Goal: Task Accomplishment & Management: Complete application form

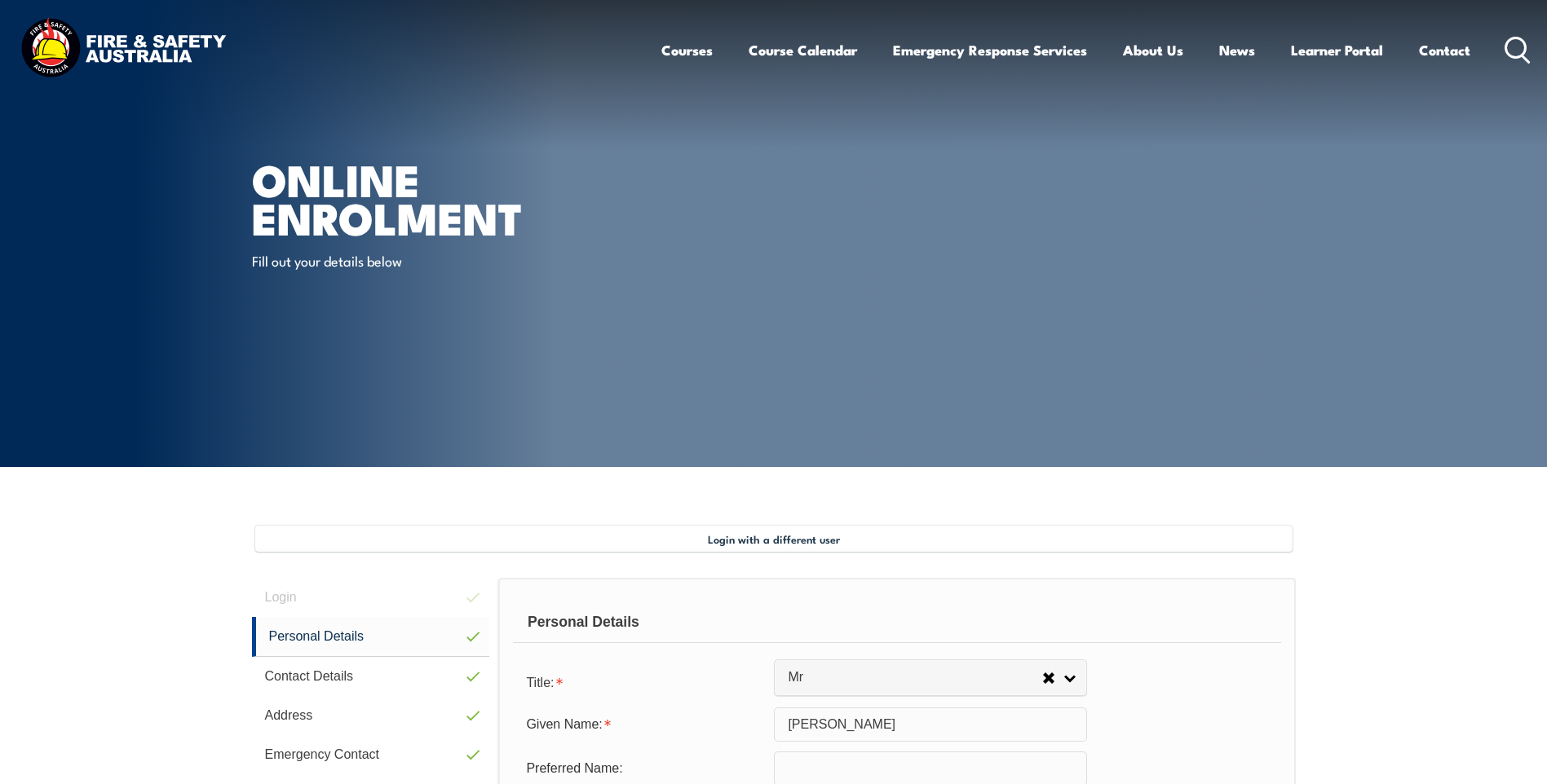
select select "Mr"
select select "M"
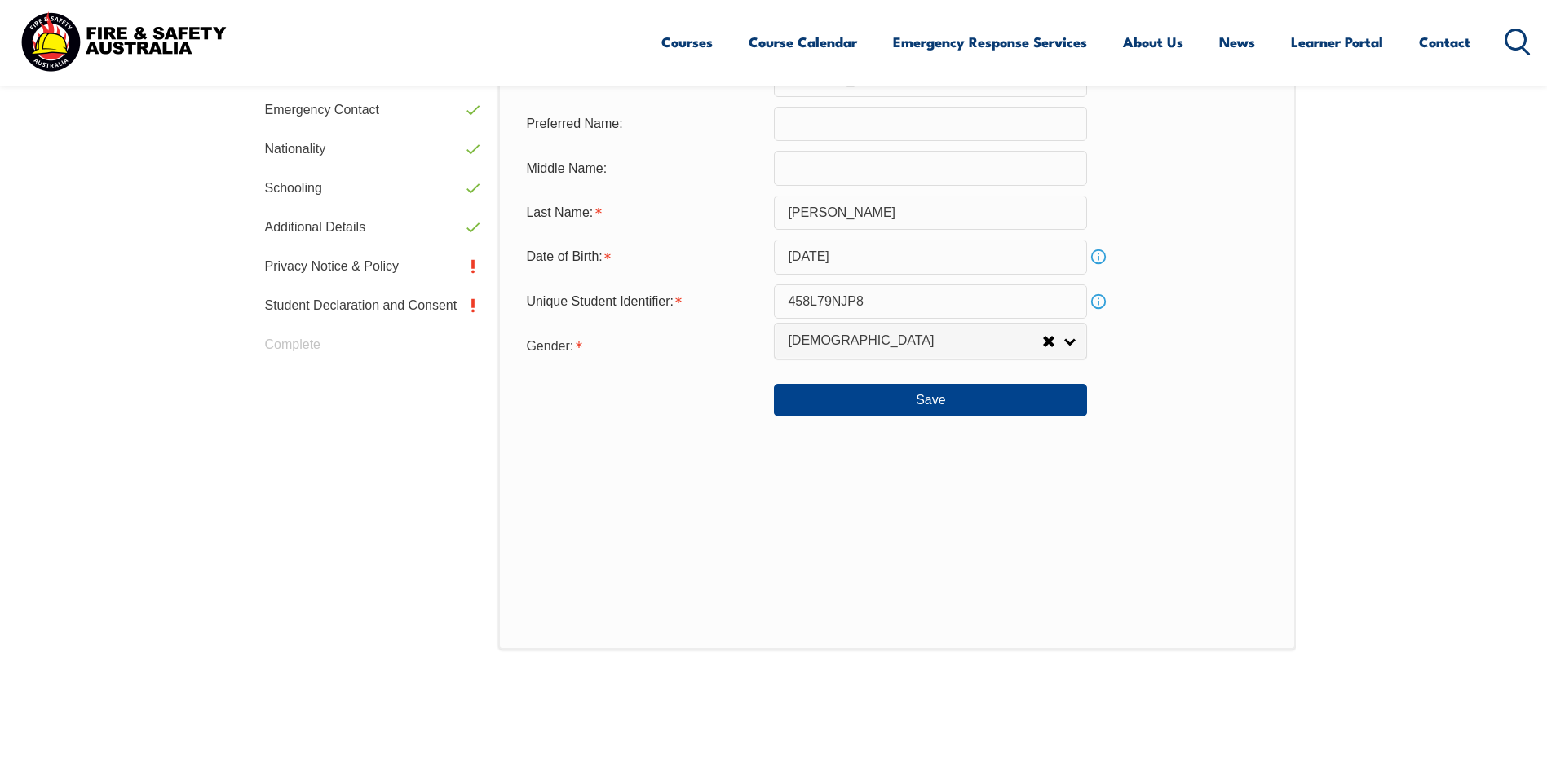
scroll to position [771, 0]
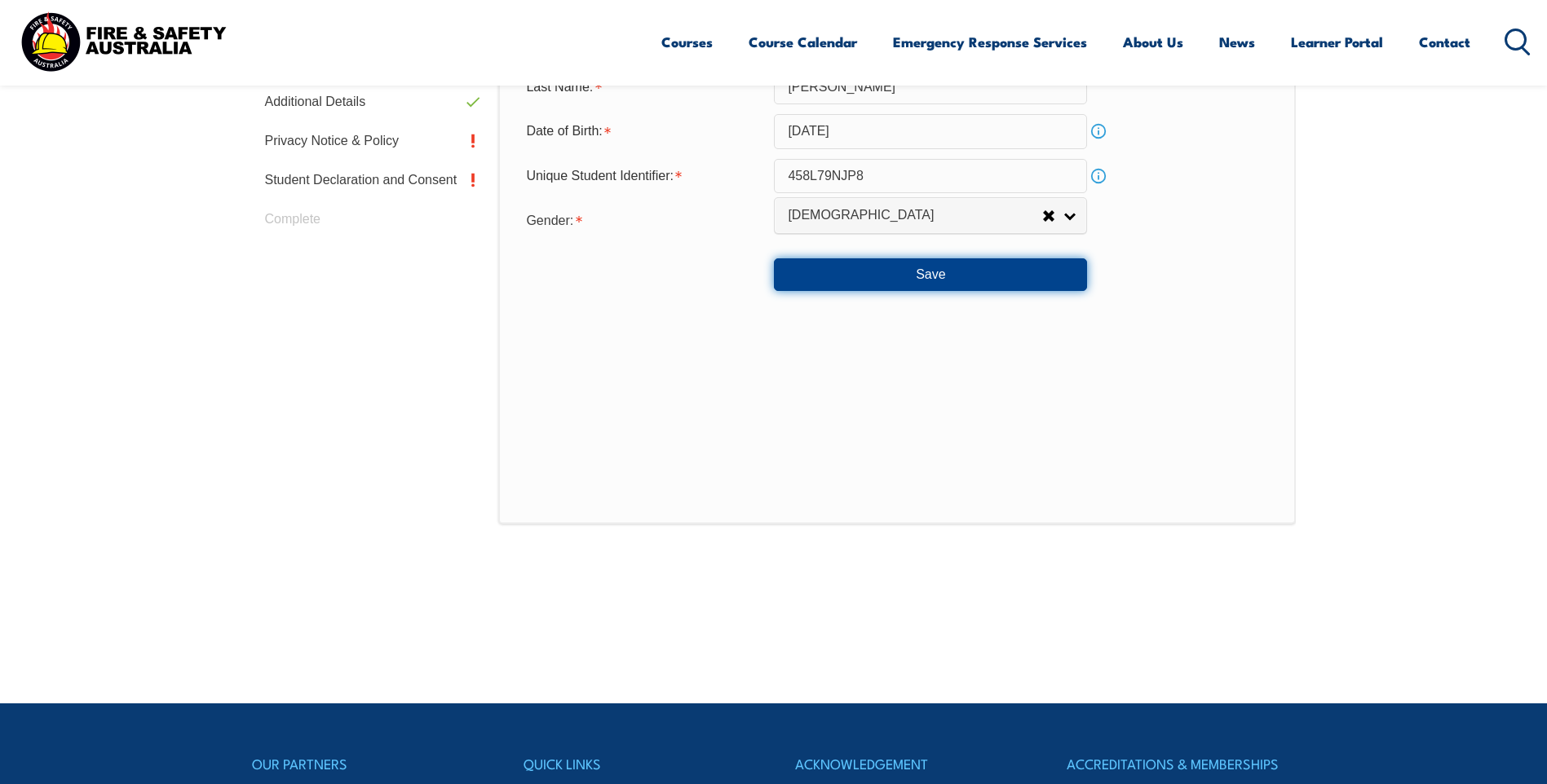
click at [964, 270] on button "Save" at bounding box center [930, 274] width 313 height 32
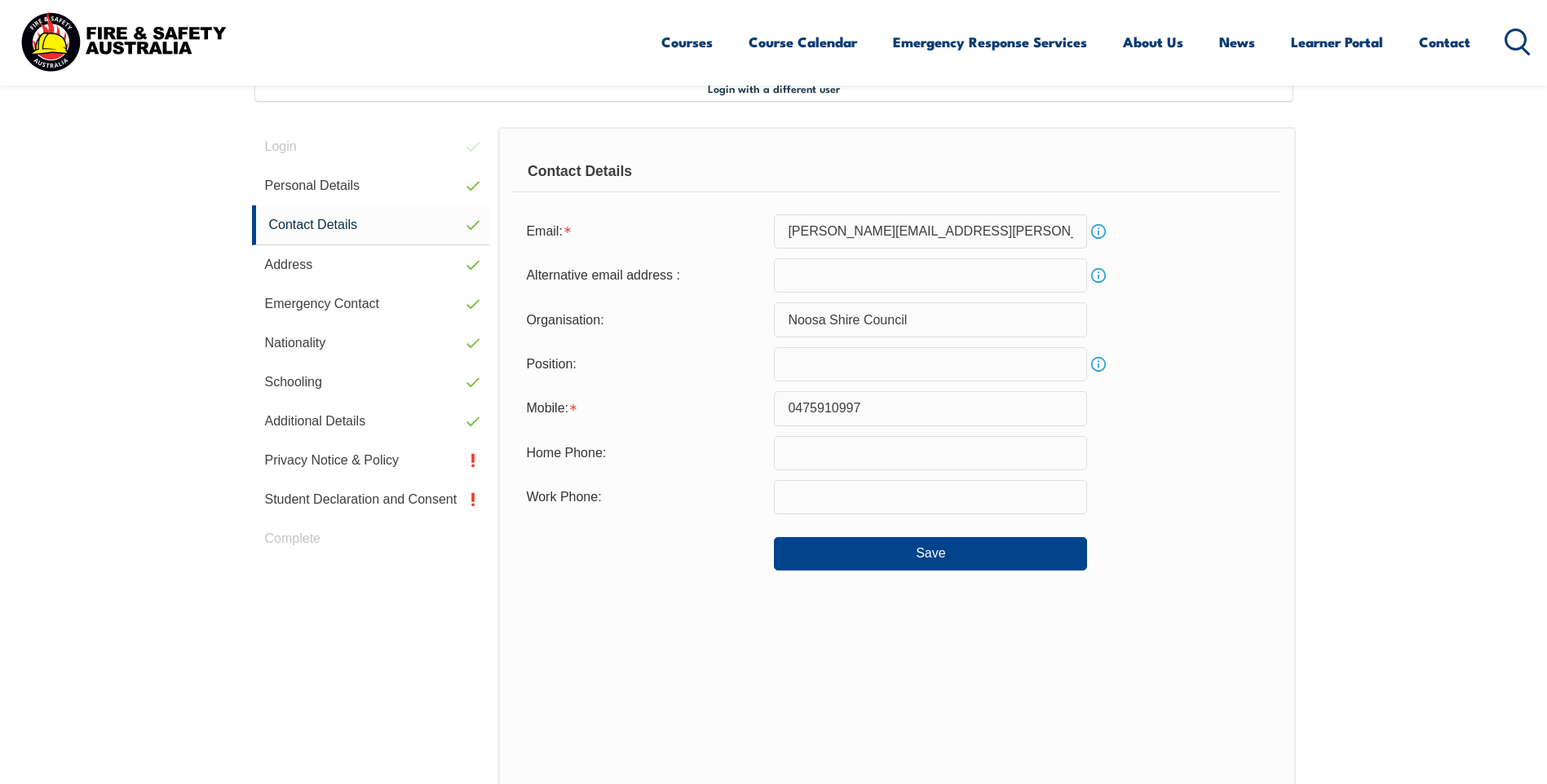
scroll to position [444, 0]
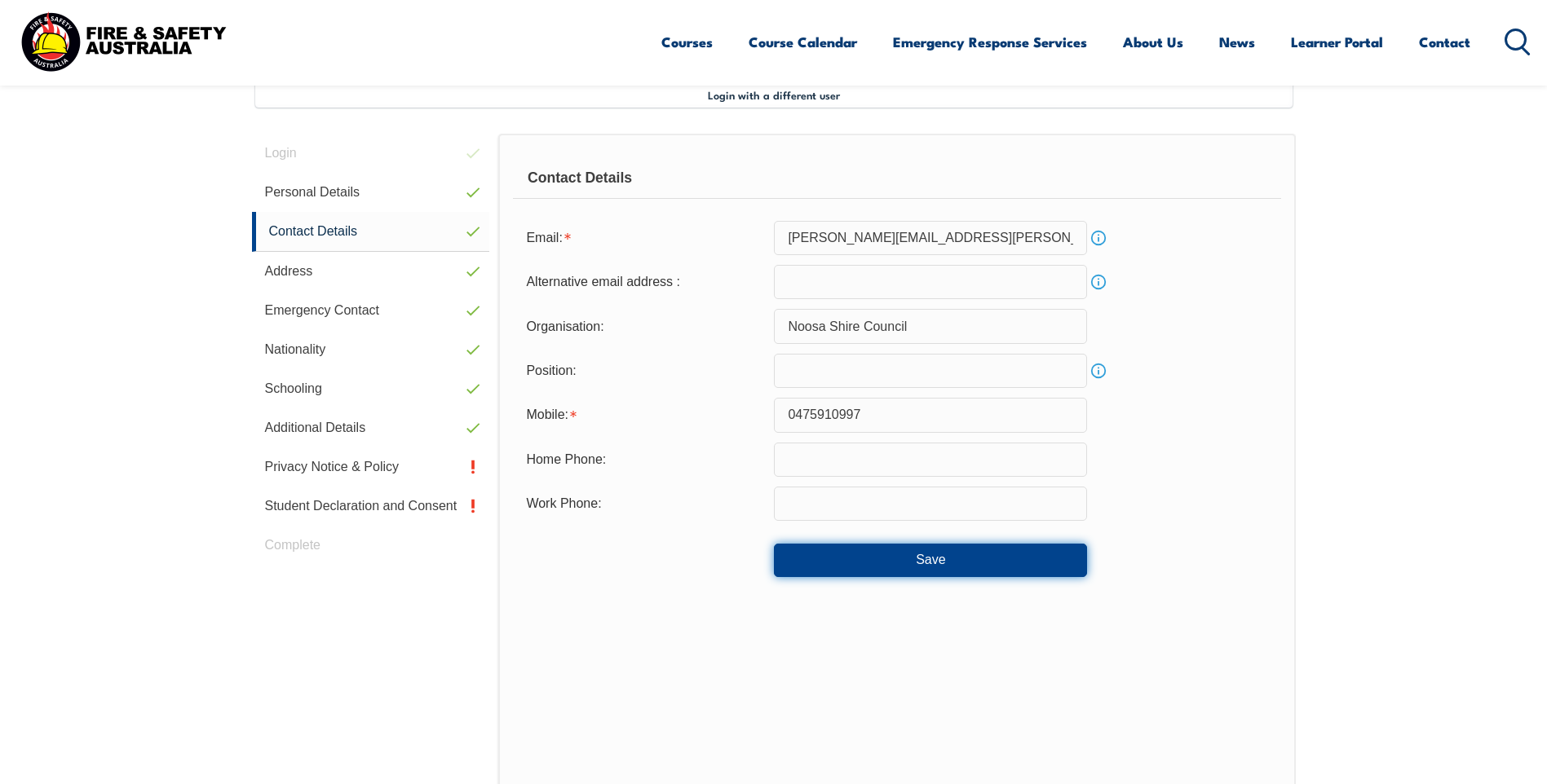
click at [938, 556] on button "Save" at bounding box center [930, 560] width 313 height 32
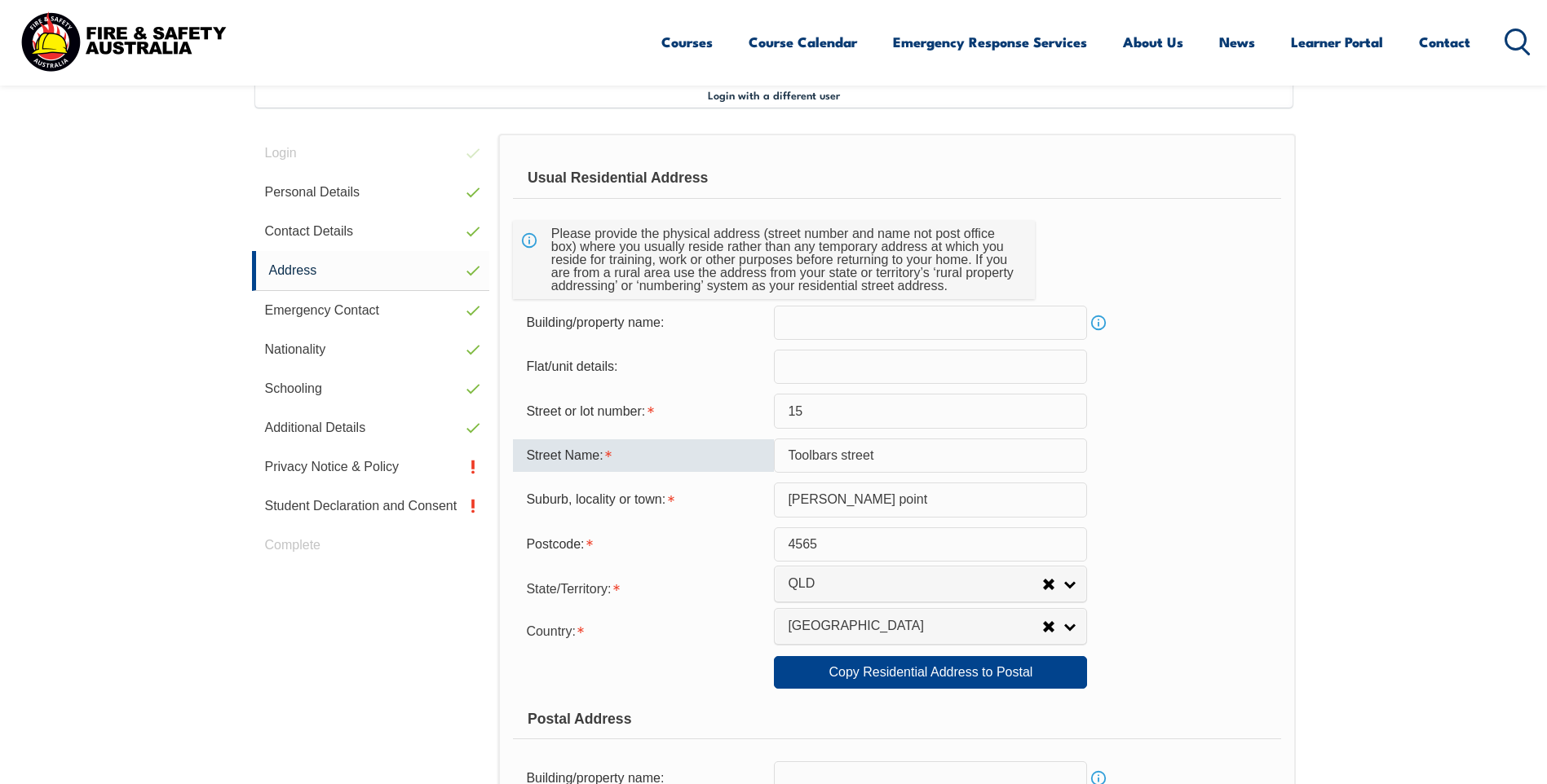
click at [835, 455] on input "Toolbars street" at bounding box center [930, 456] width 313 height 34
type input "[GEOGRAPHIC_DATA]"
click at [828, 501] on input "[PERSON_NAME] point" at bounding box center [930, 500] width 313 height 34
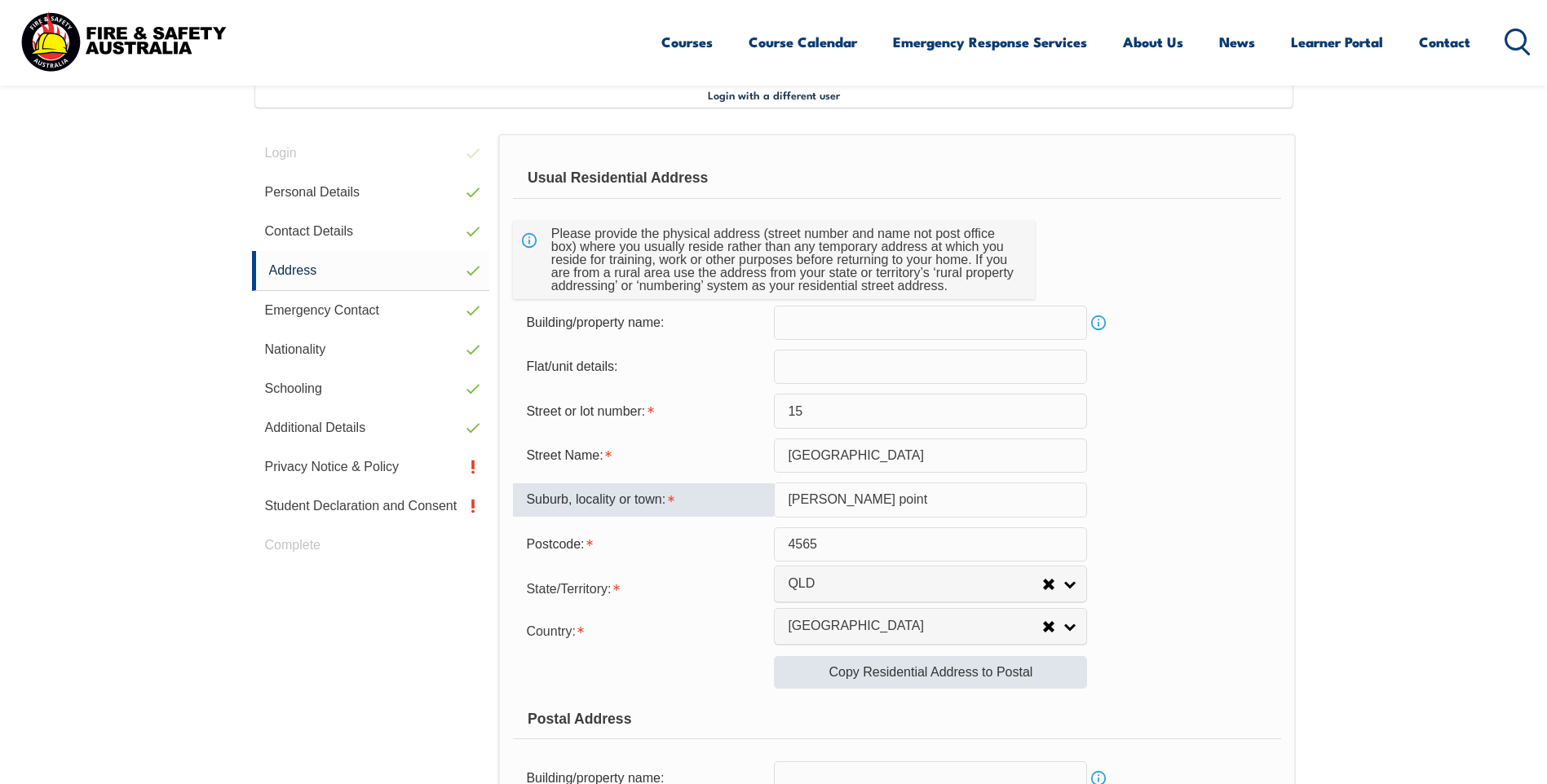
type input "[PERSON_NAME] point"
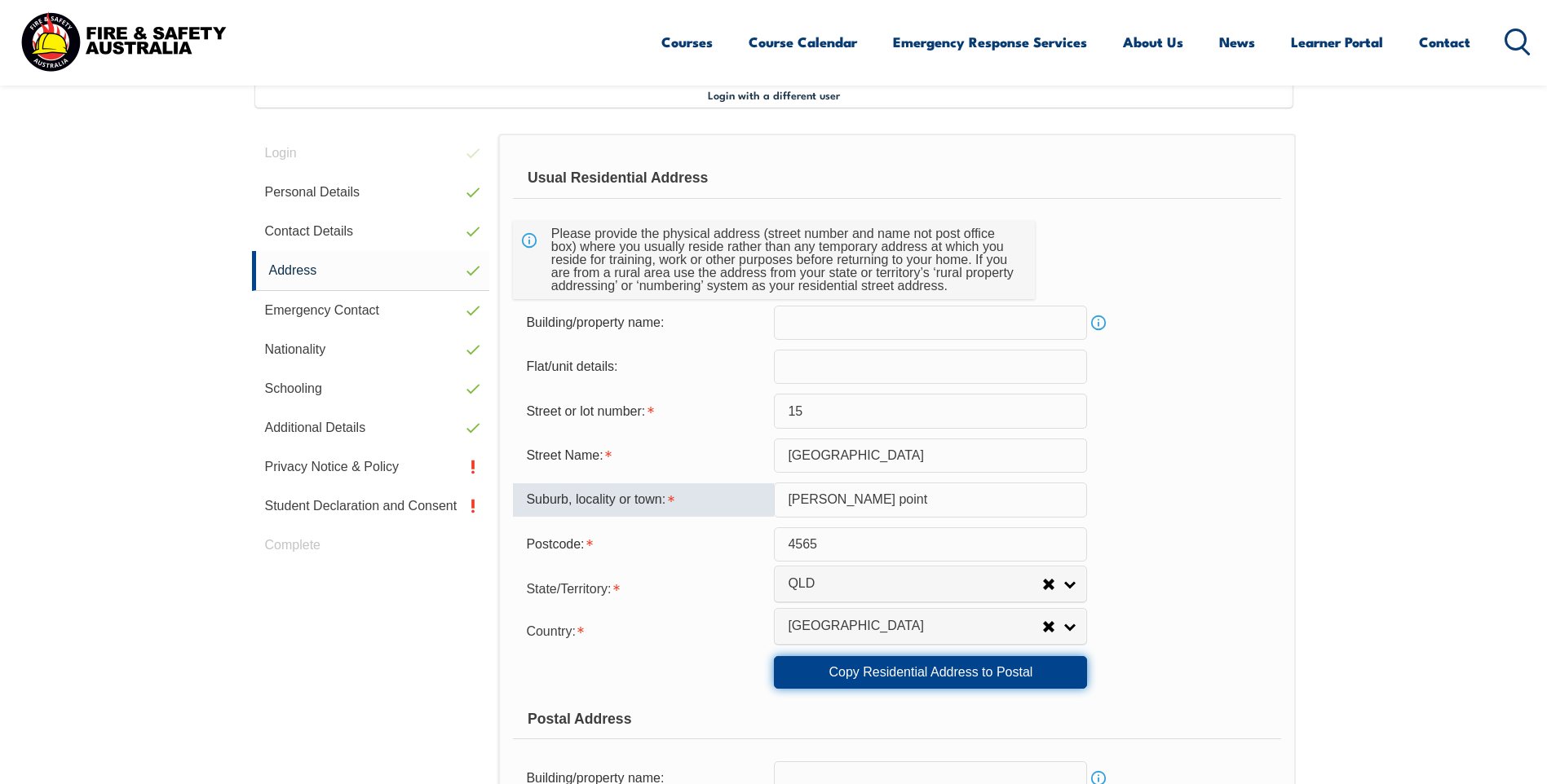
click at [940, 669] on link "Copy Residential Address to Postal" at bounding box center [930, 672] width 313 height 32
type input "[GEOGRAPHIC_DATA]"
type input "[PERSON_NAME] point"
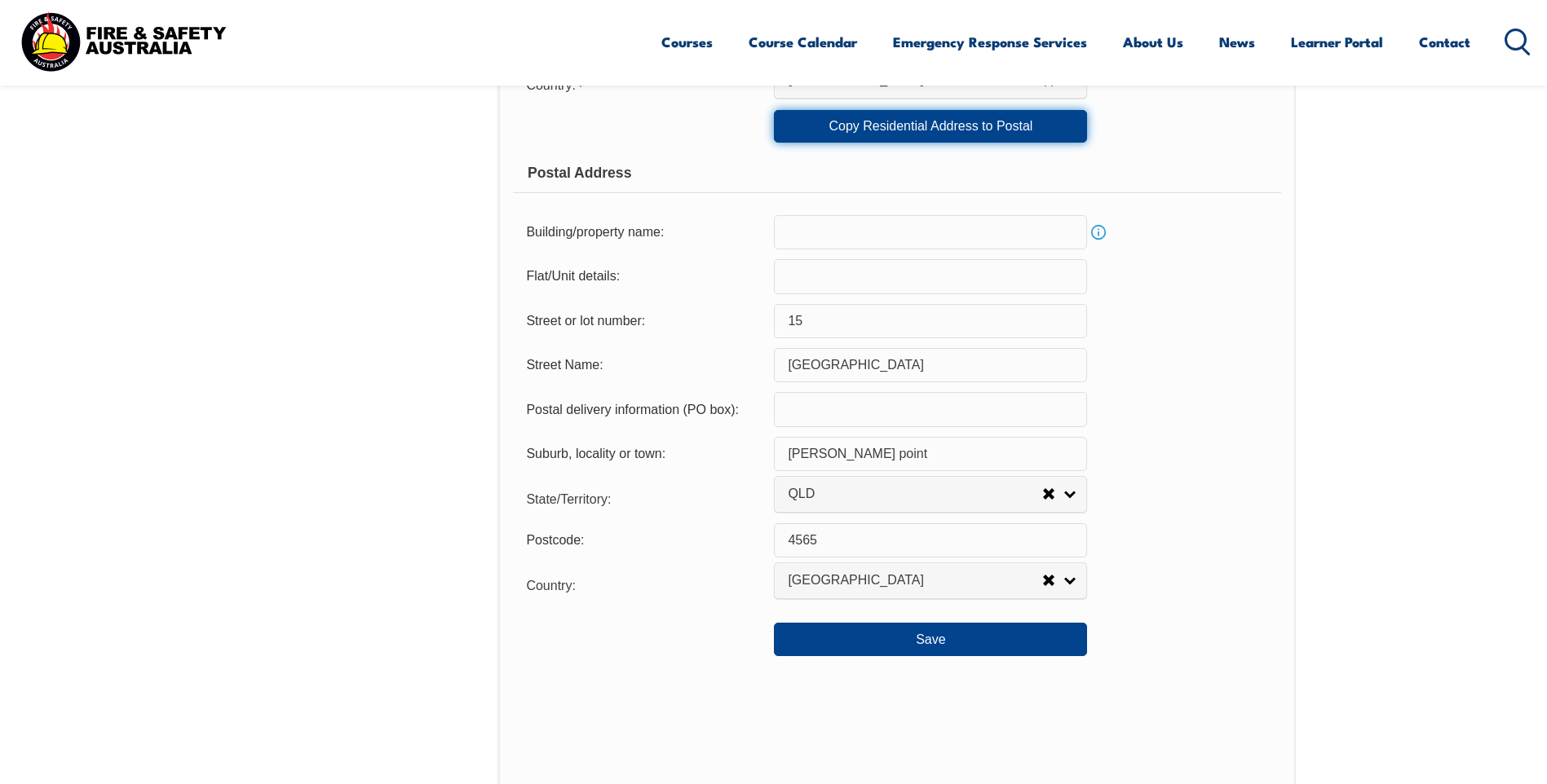
scroll to position [1015, 0]
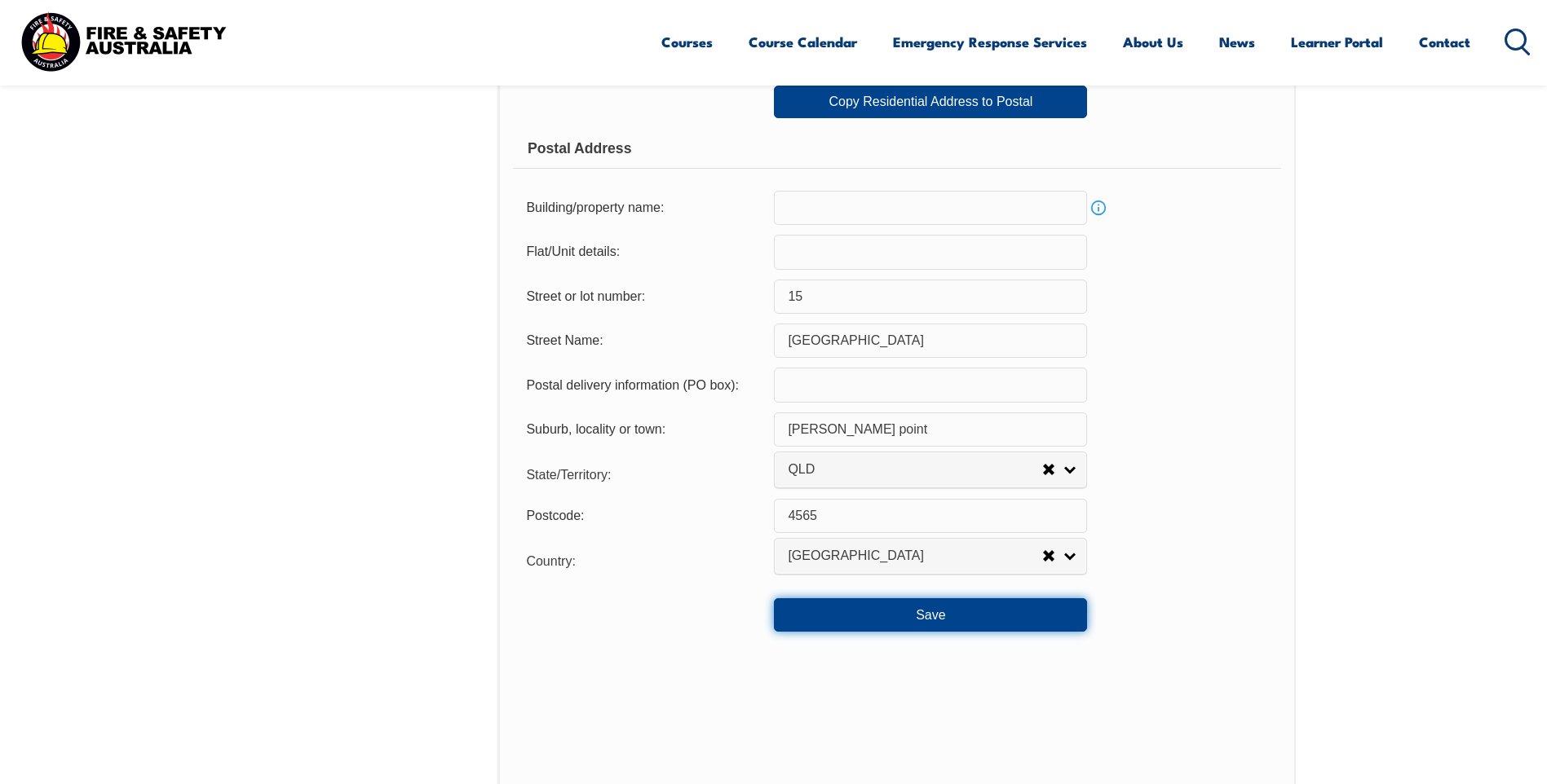
click at [903, 616] on button "Save" at bounding box center [930, 614] width 313 height 32
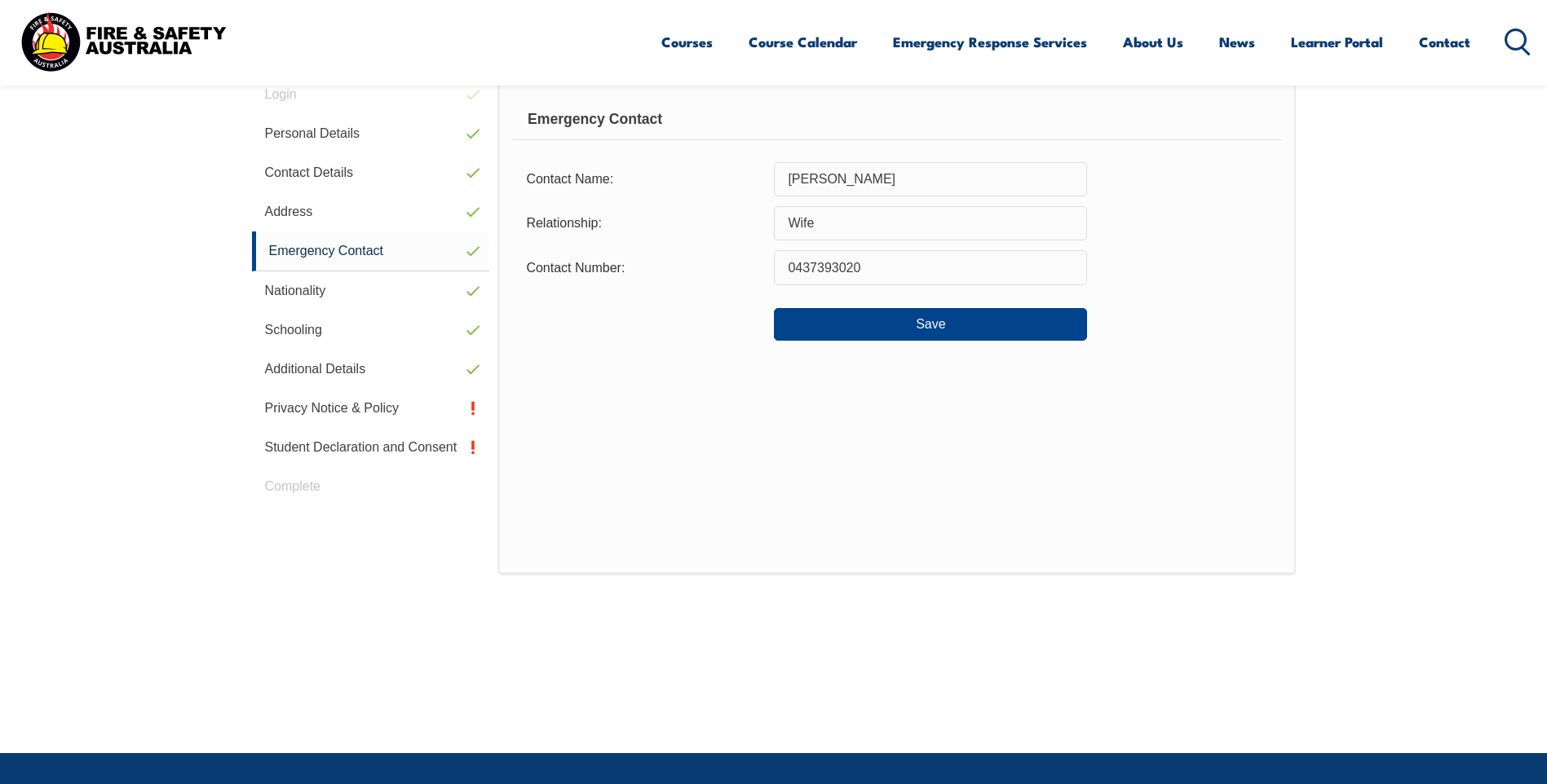
scroll to position [444, 0]
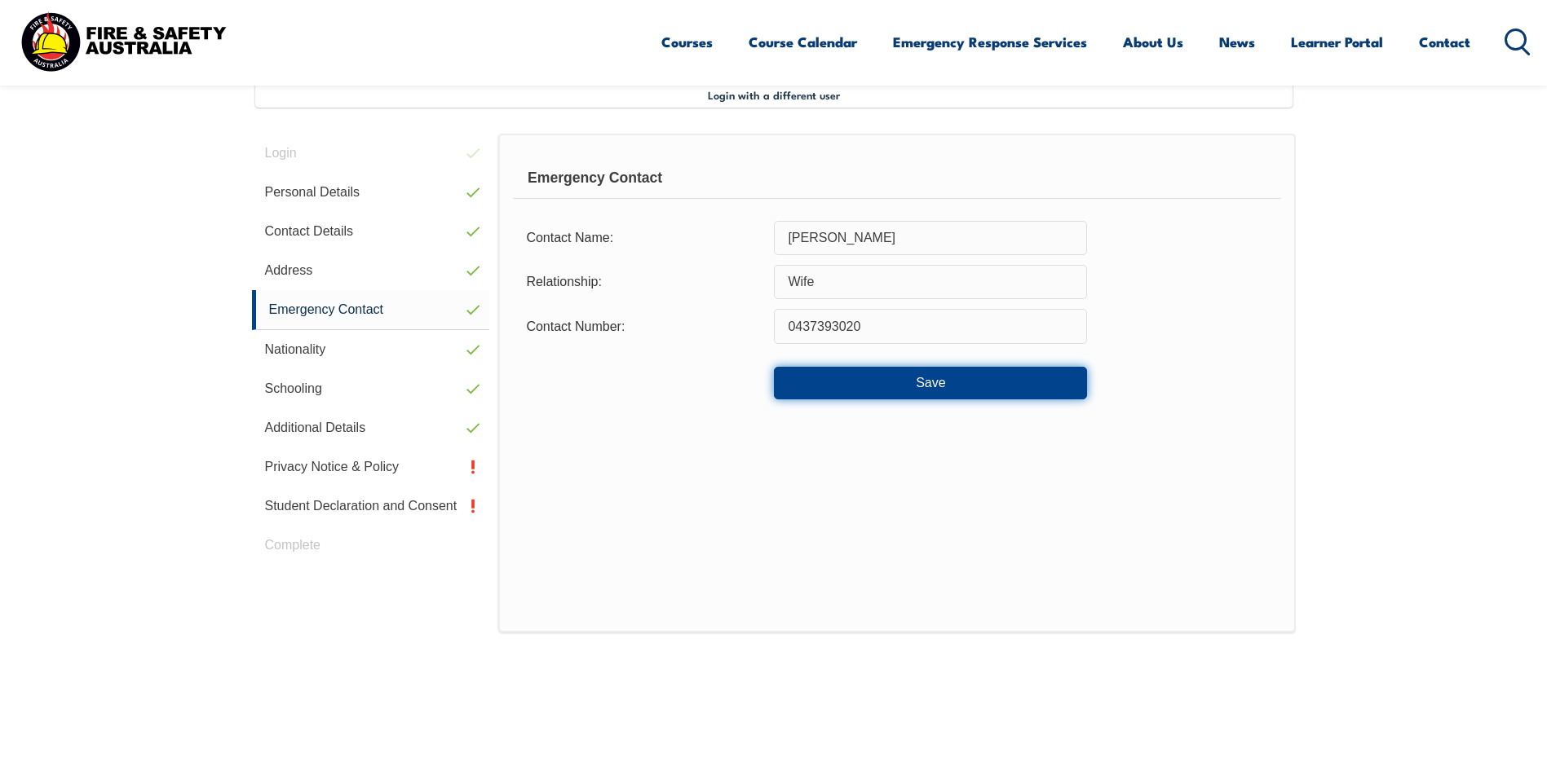
click at [983, 377] on button "Save" at bounding box center [930, 383] width 313 height 32
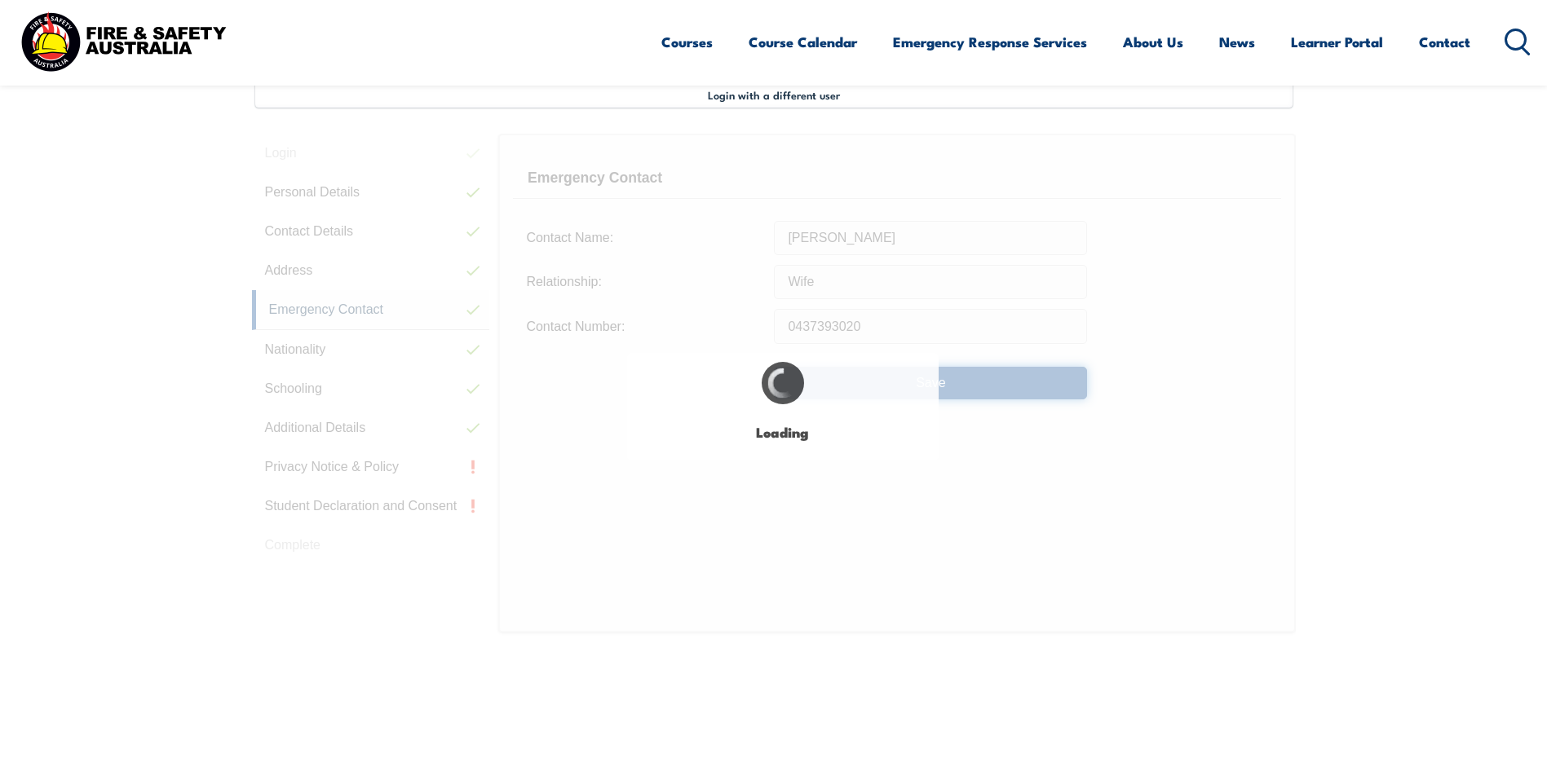
select select "false"
select select "true"
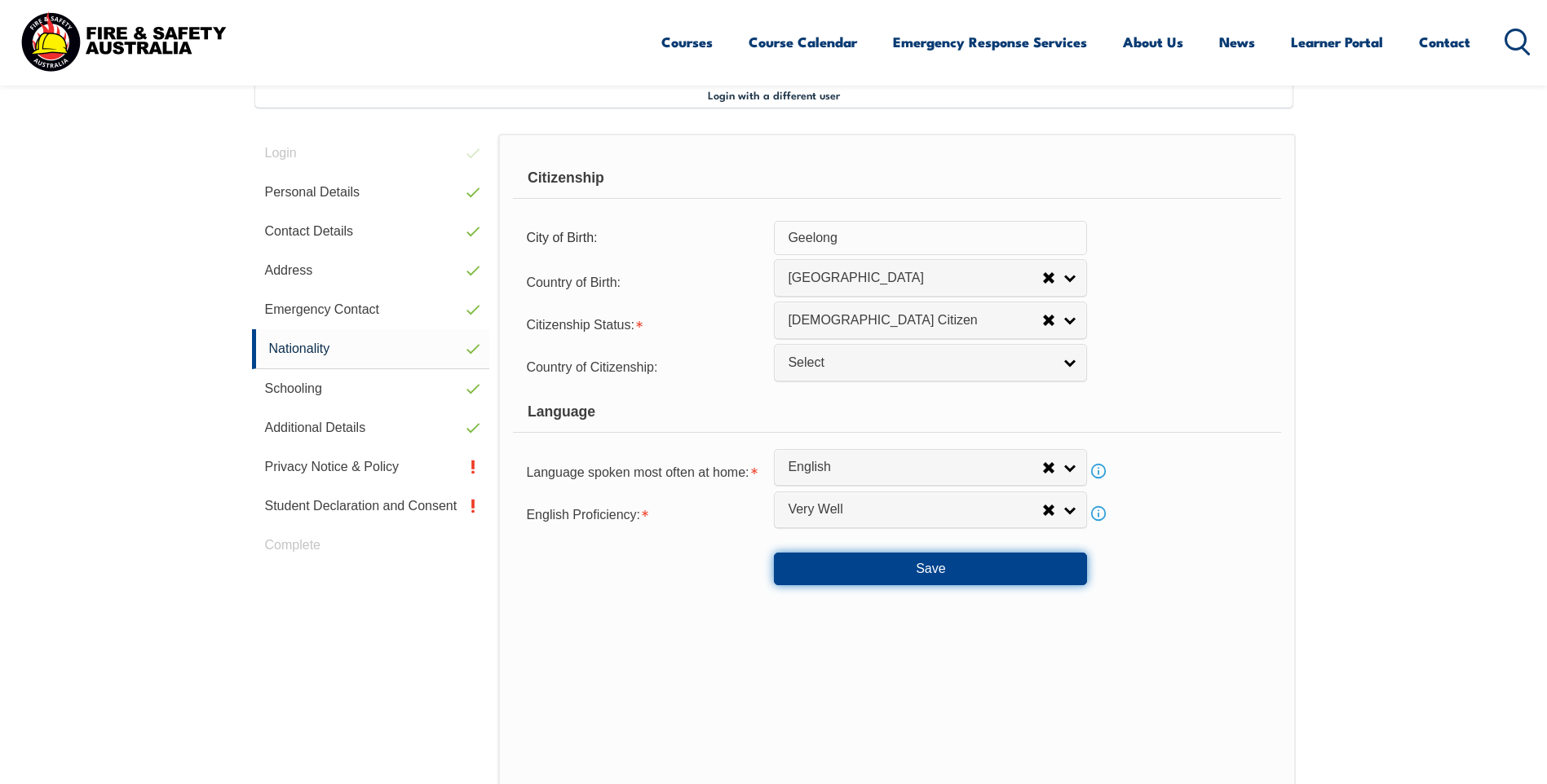
click at [922, 565] on button "Save" at bounding box center [930, 569] width 313 height 32
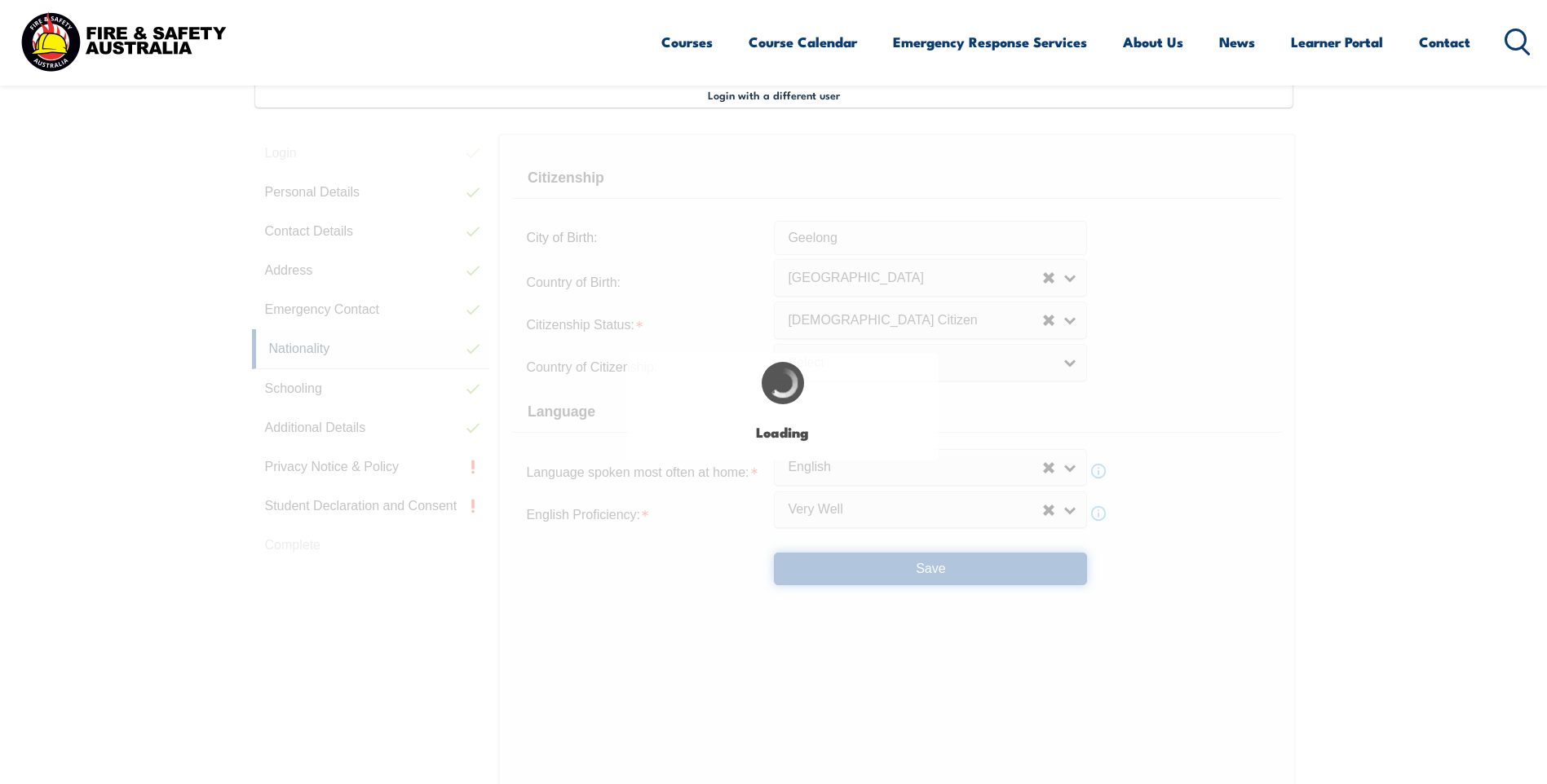
select select "false"
select select "true"
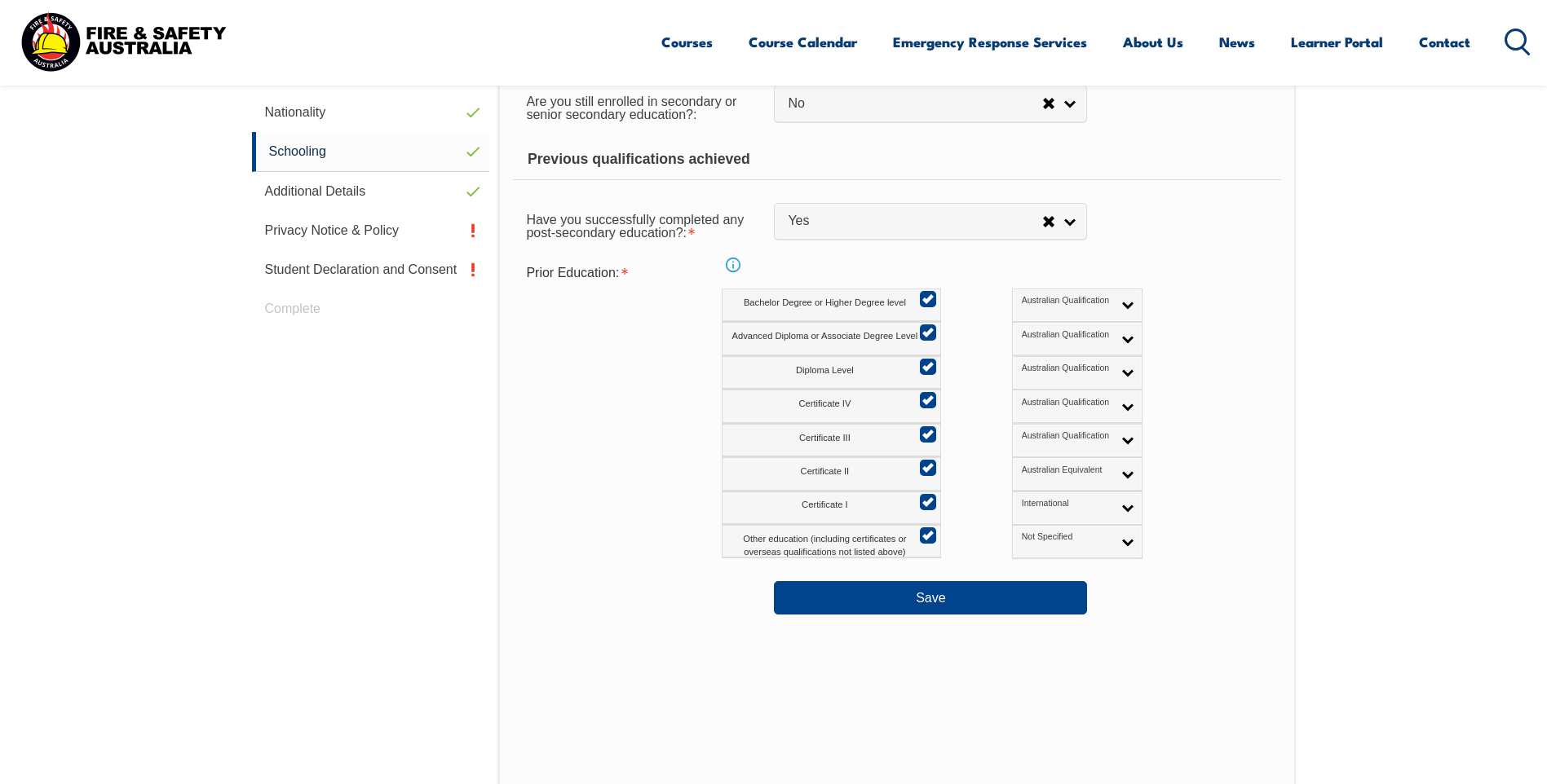
scroll to position [689, 0]
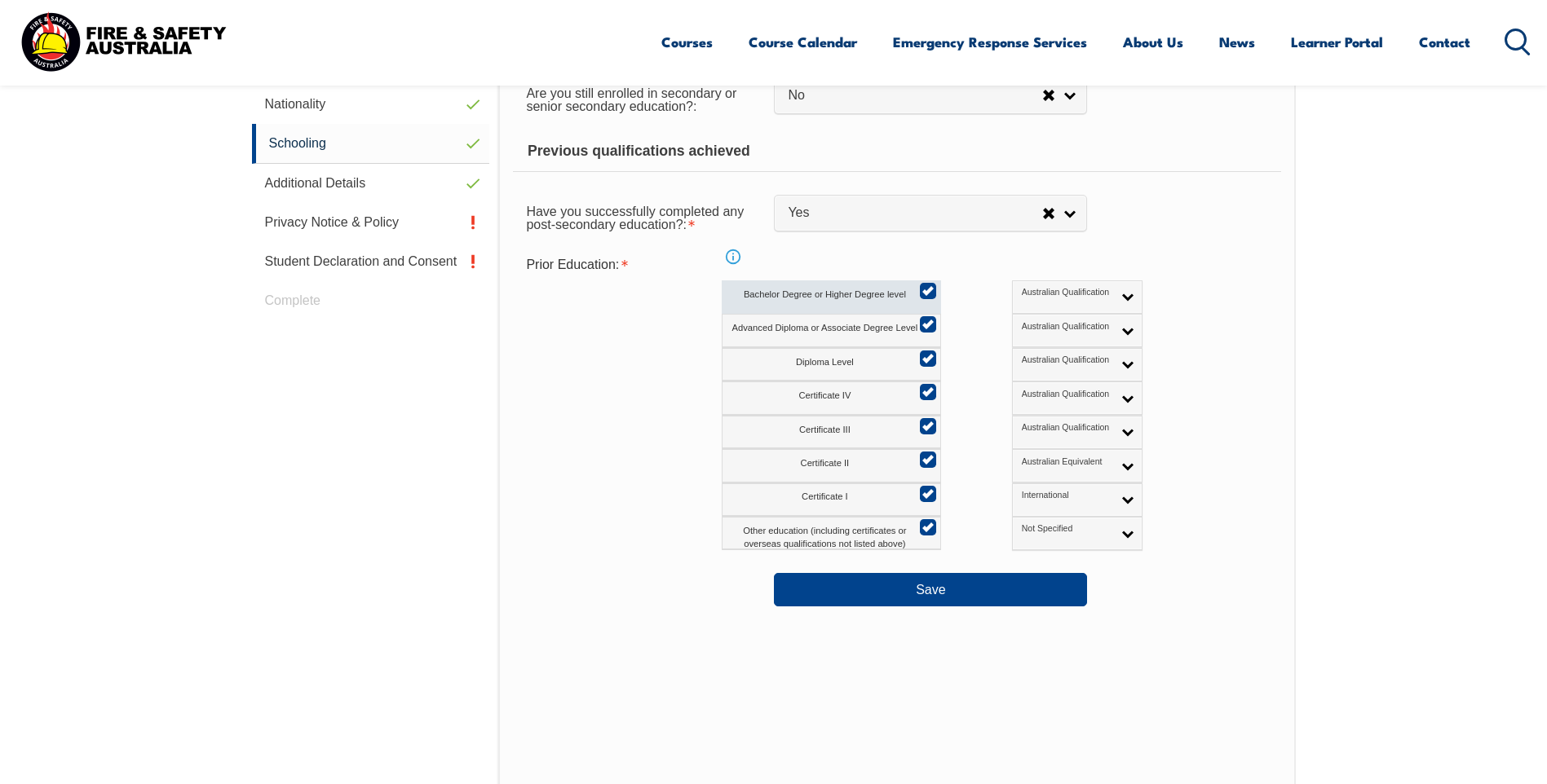
click at [930, 286] on input "Bachelor Degree or Higher Degree level" at bounding box center [925, 285] width 10 height 2
checkbox input "false"
click at [925, 319] on input "Advanced Diploma or Associate Degree Level" at bounding box center [925, 318] width 10 height 2
checkbox input "false"
click at [926, 455] on input "Certificate II" at bounding box center [925, 454] width 10 height 2
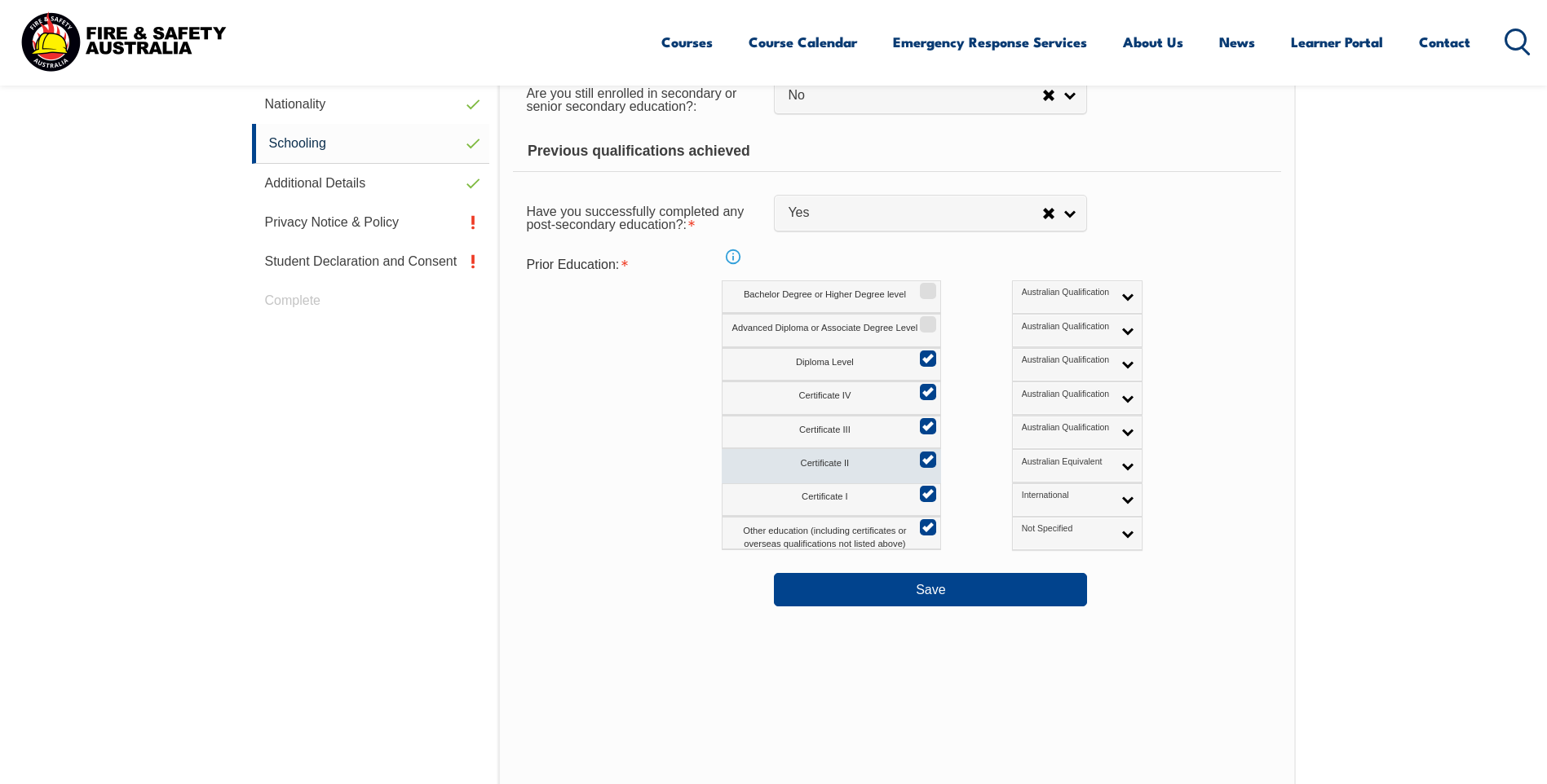
checkbox input "false"
click at [928, 489] on input "Certificate I" at bounding box center [925, 488] width 10 height 2
checkbox input "false"
click at [921, 522] on input "Other education (including certificates or overseas qualifications not listed a…" at bounding box center [925, 522] width 10 height 2
checkbox input "false"
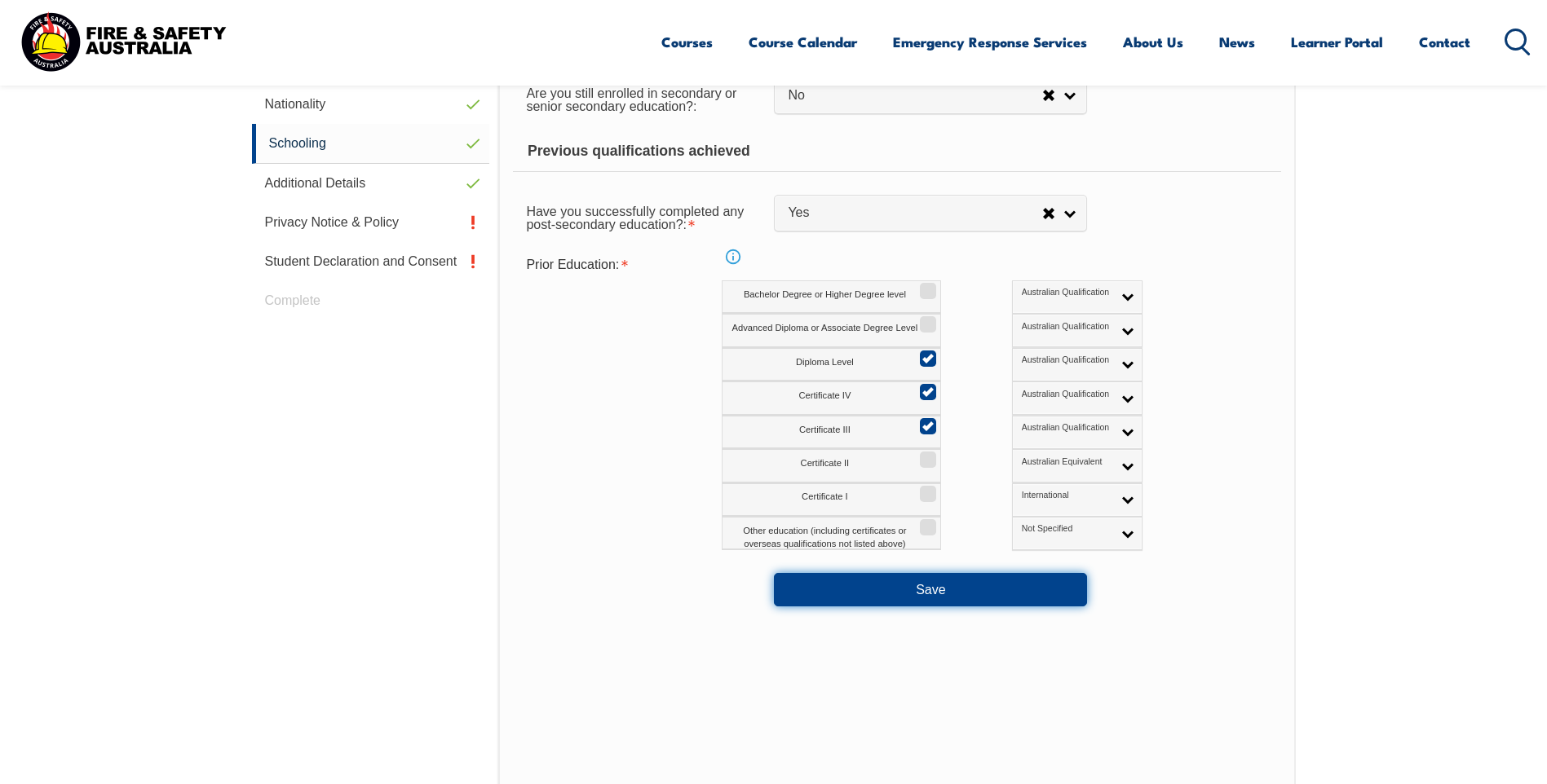
click at [968, 585] on button "Save" at bounding box center [930, 589] width 313 height 32
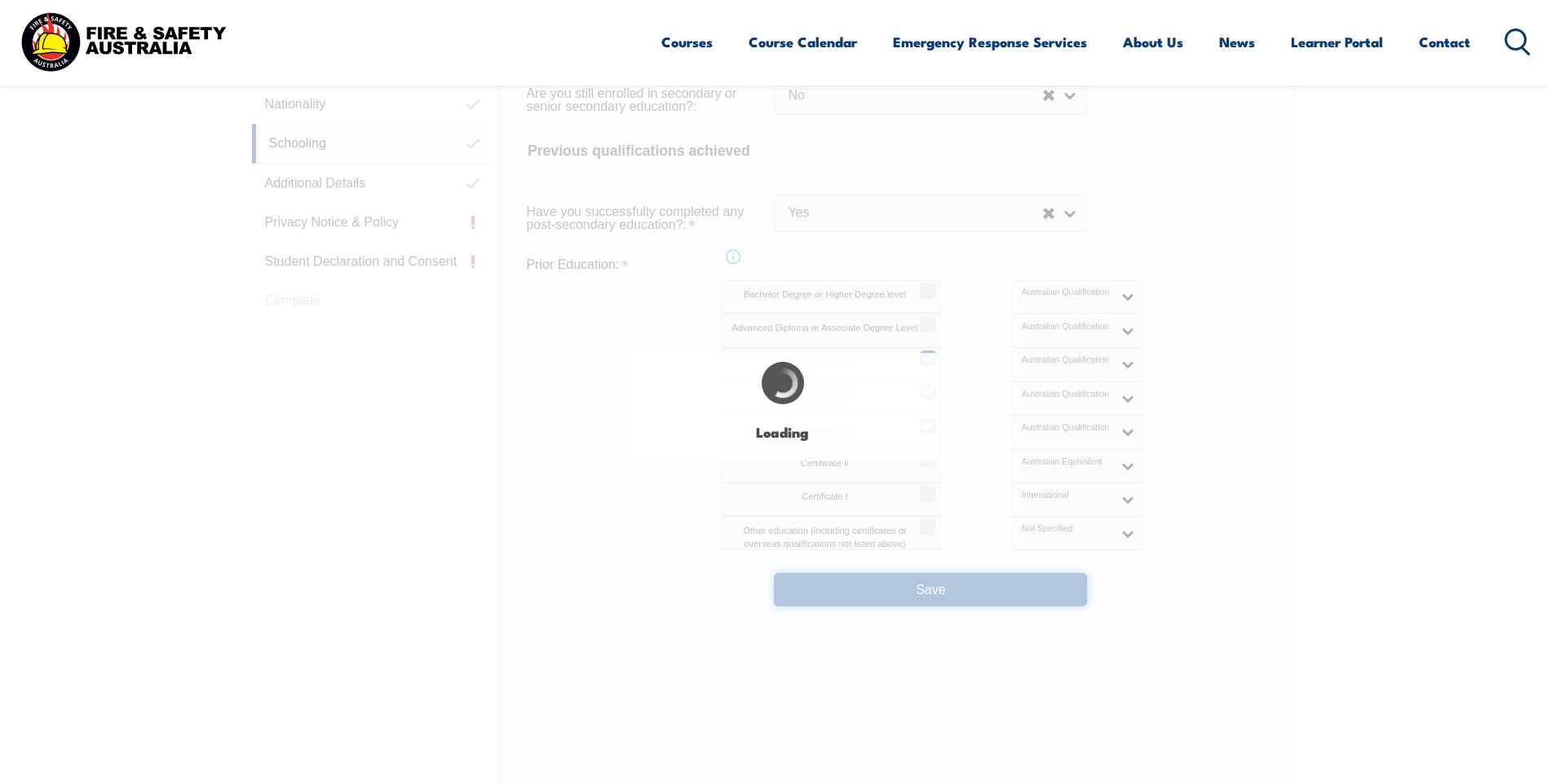
select select "false"
select select "true"
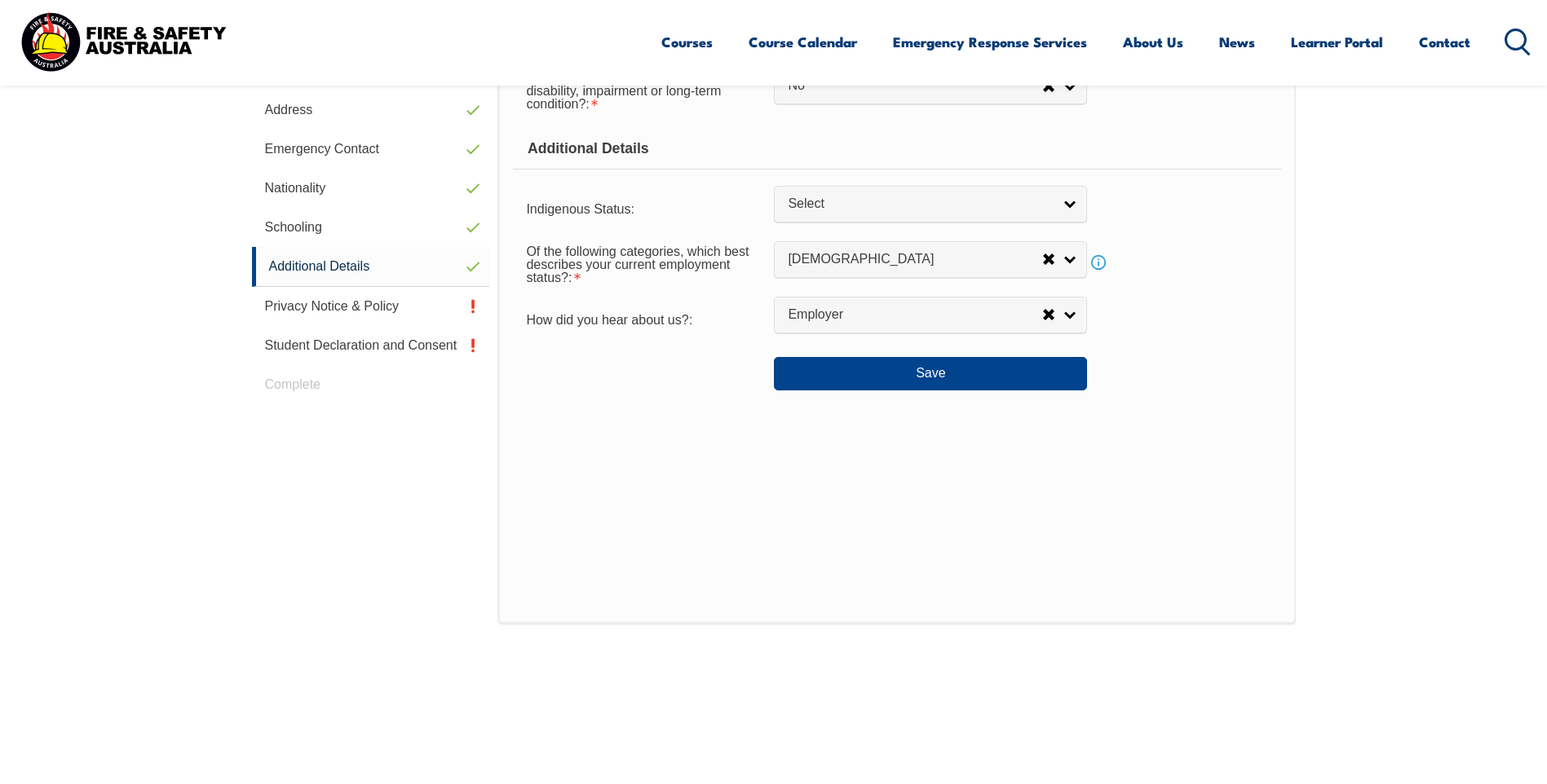
scroll to position [444, 0]
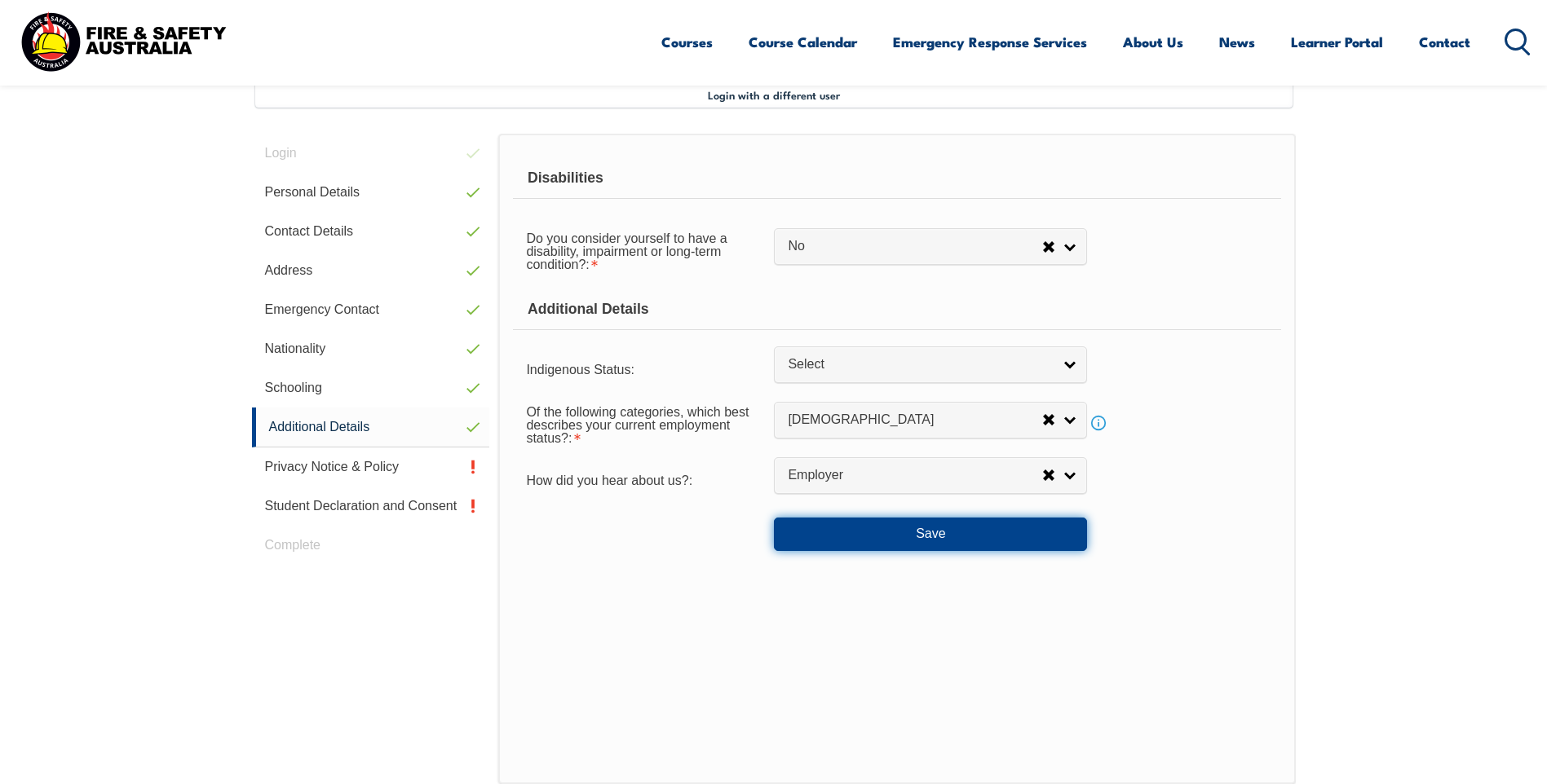
click at [948, 534] on button "Save" at bounding box center [930, 534] width 313 height 32
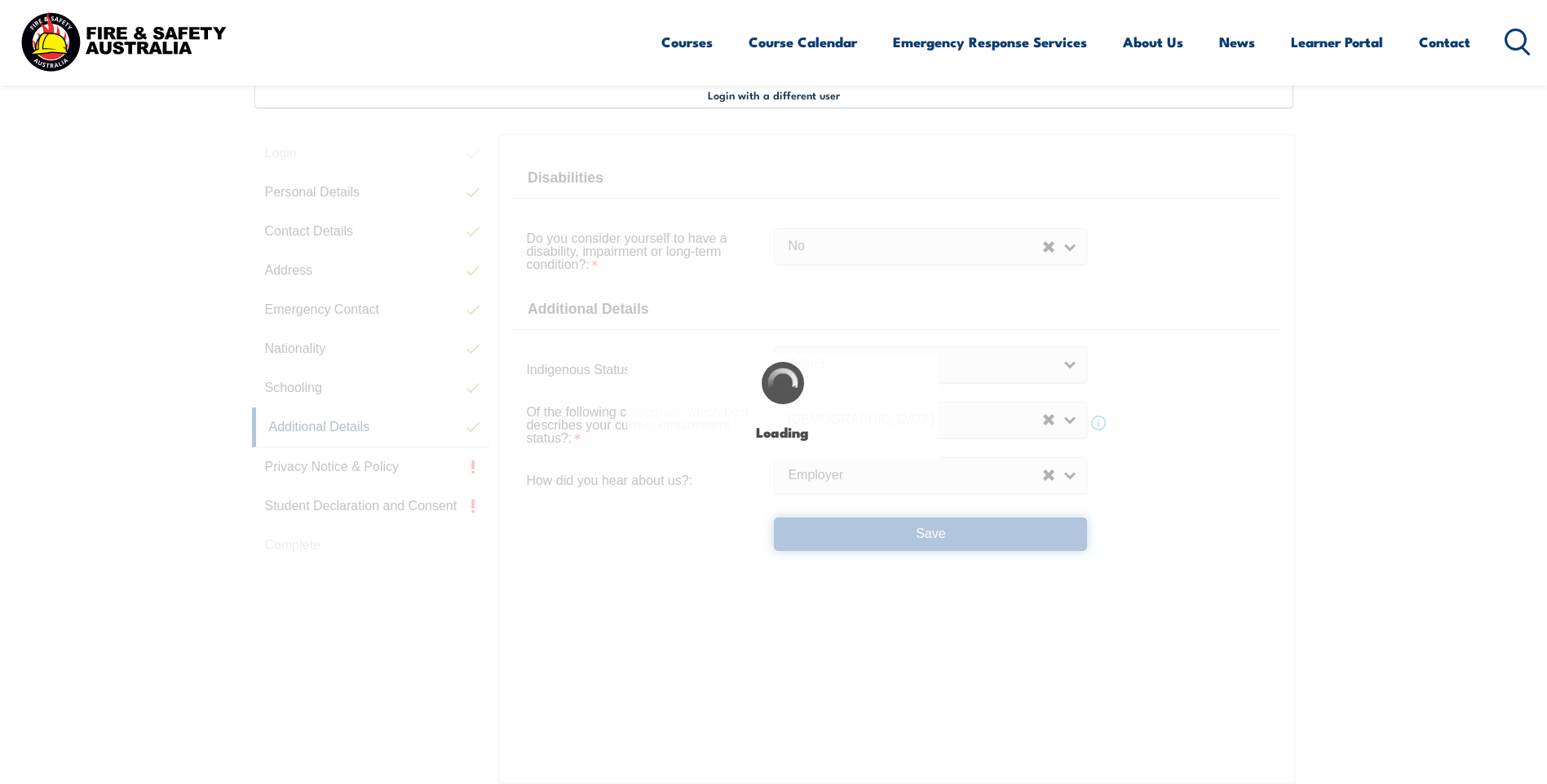
select select "false"
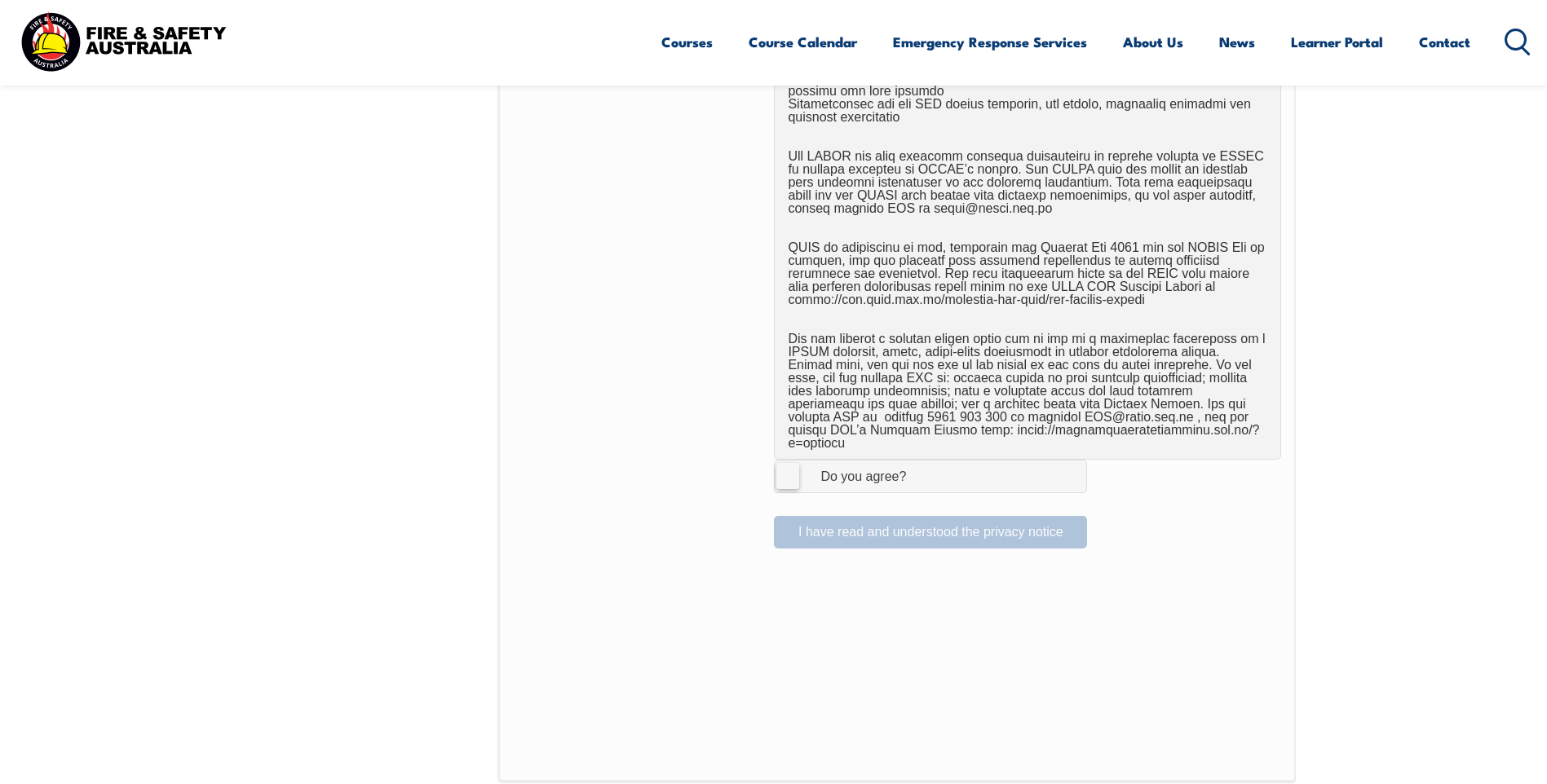
scroll to position [933, 0]
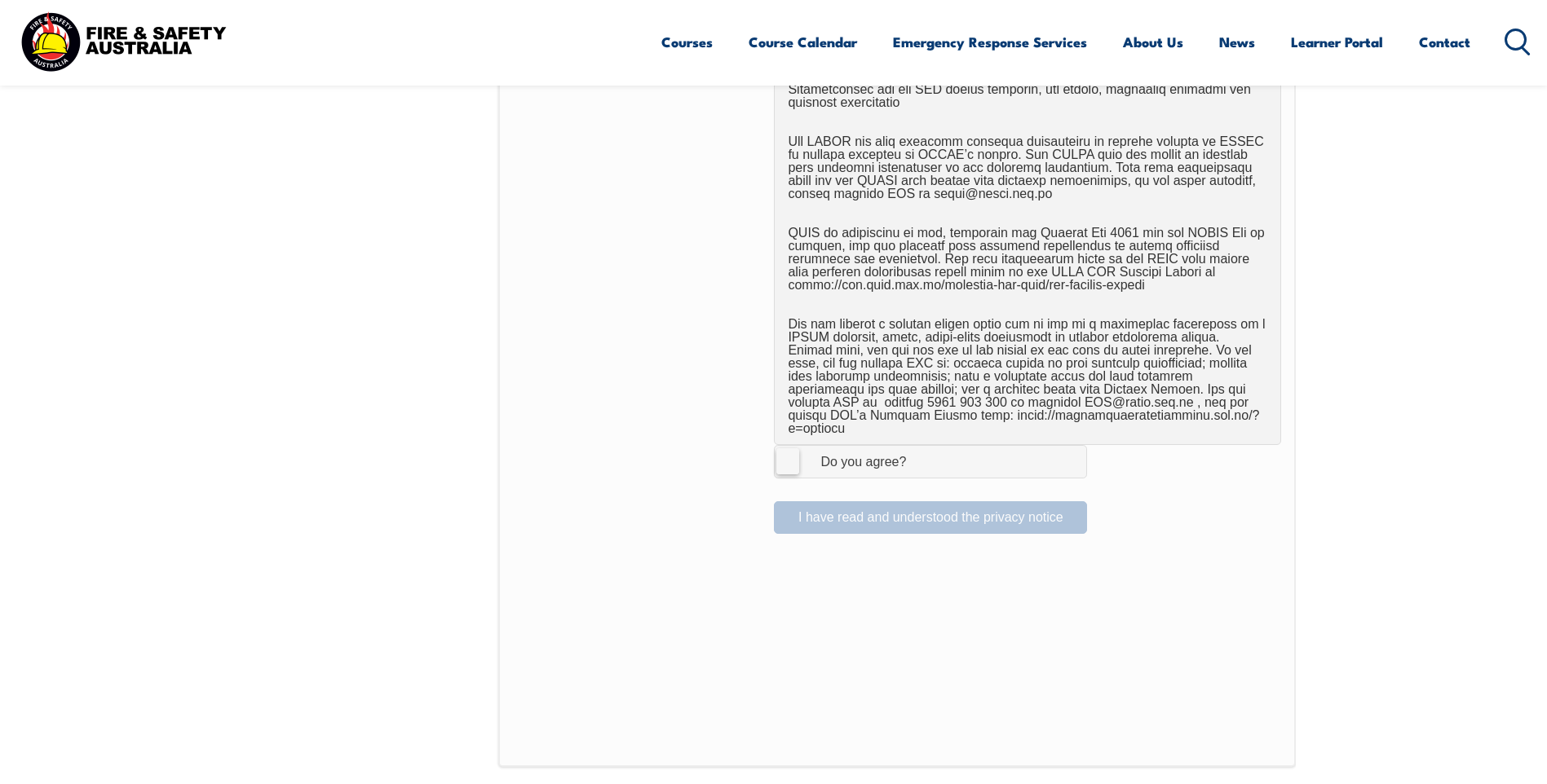
click at [796, 448] on label "I Agree Do you agree?" at bounding box center [930, 461] width 313 height 32
click at [919, 448] on input "I Agree Do you agree?" at bounding box center [932, 461] width 28 height 31
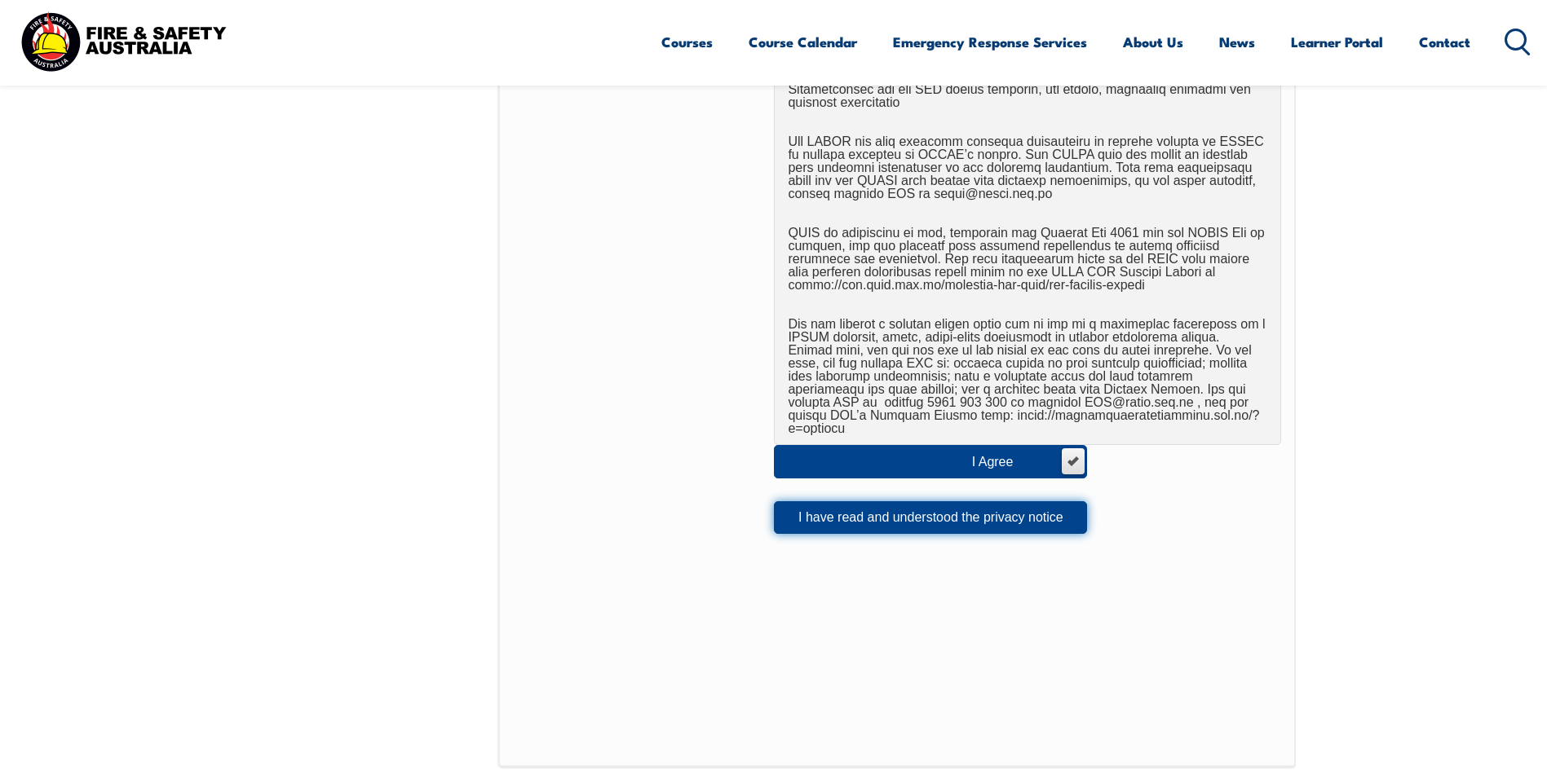
click at [868, 503] on button "I have read and understood the privacy notice" at bounding box center [930, 518] width 313 height 32
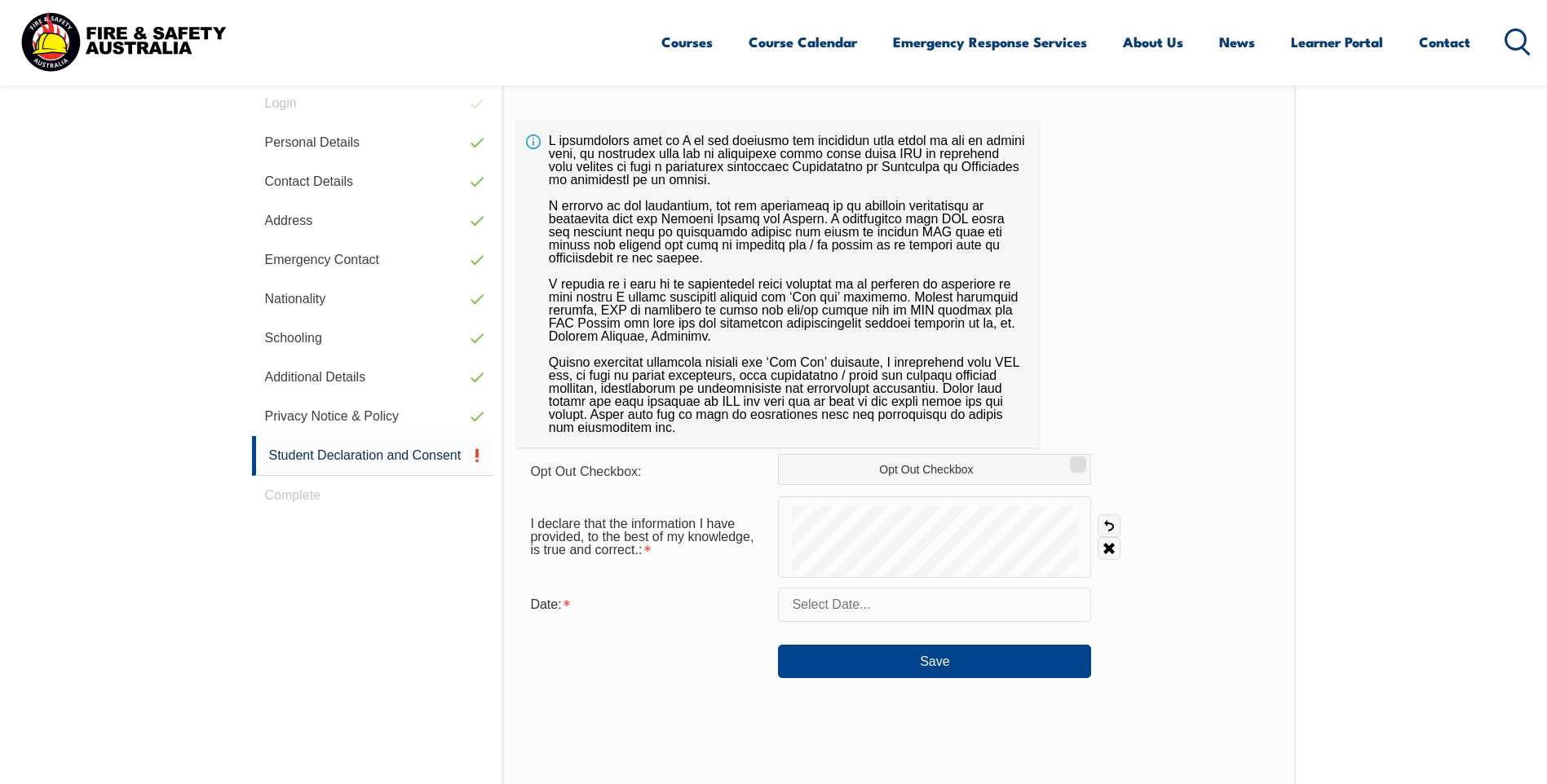
scroll to position [444, 0]
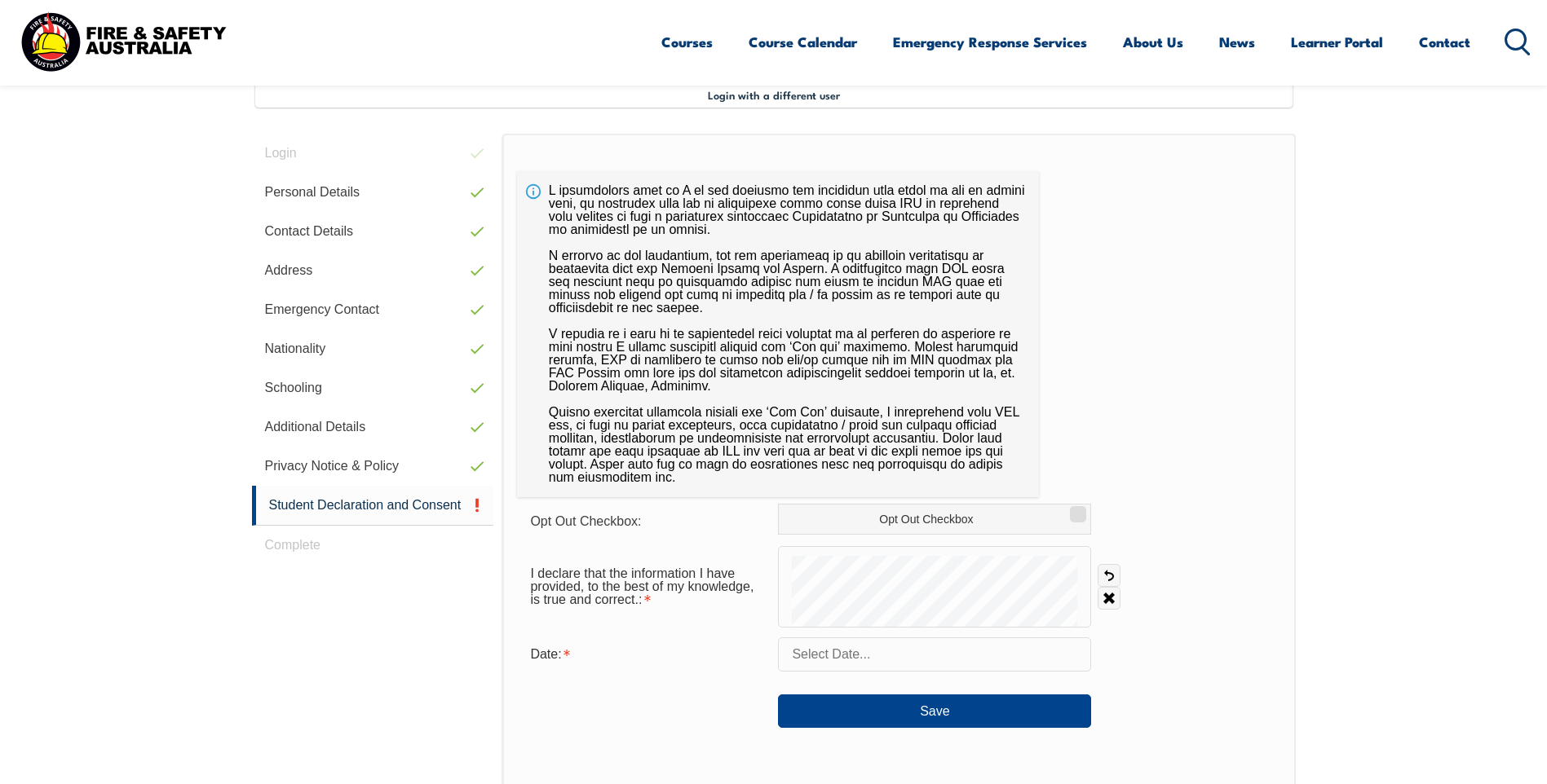
click at [950, 658] on input "text" at bounding box center [934, 655] width 313 height 34
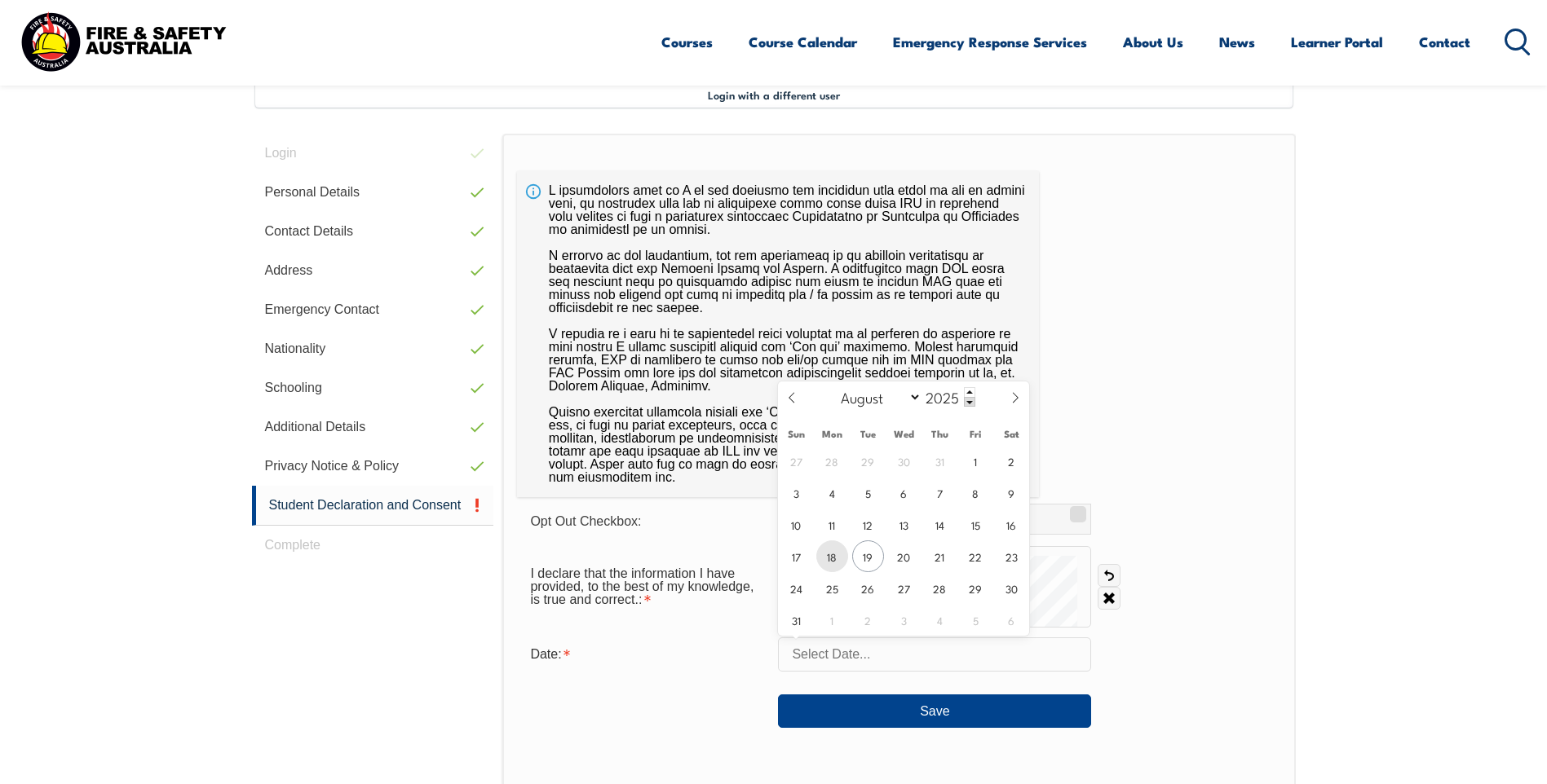
click at [832, 552] on span "18" at bounding box center [832, 555] width 31 height 31
type input "[DATE]"
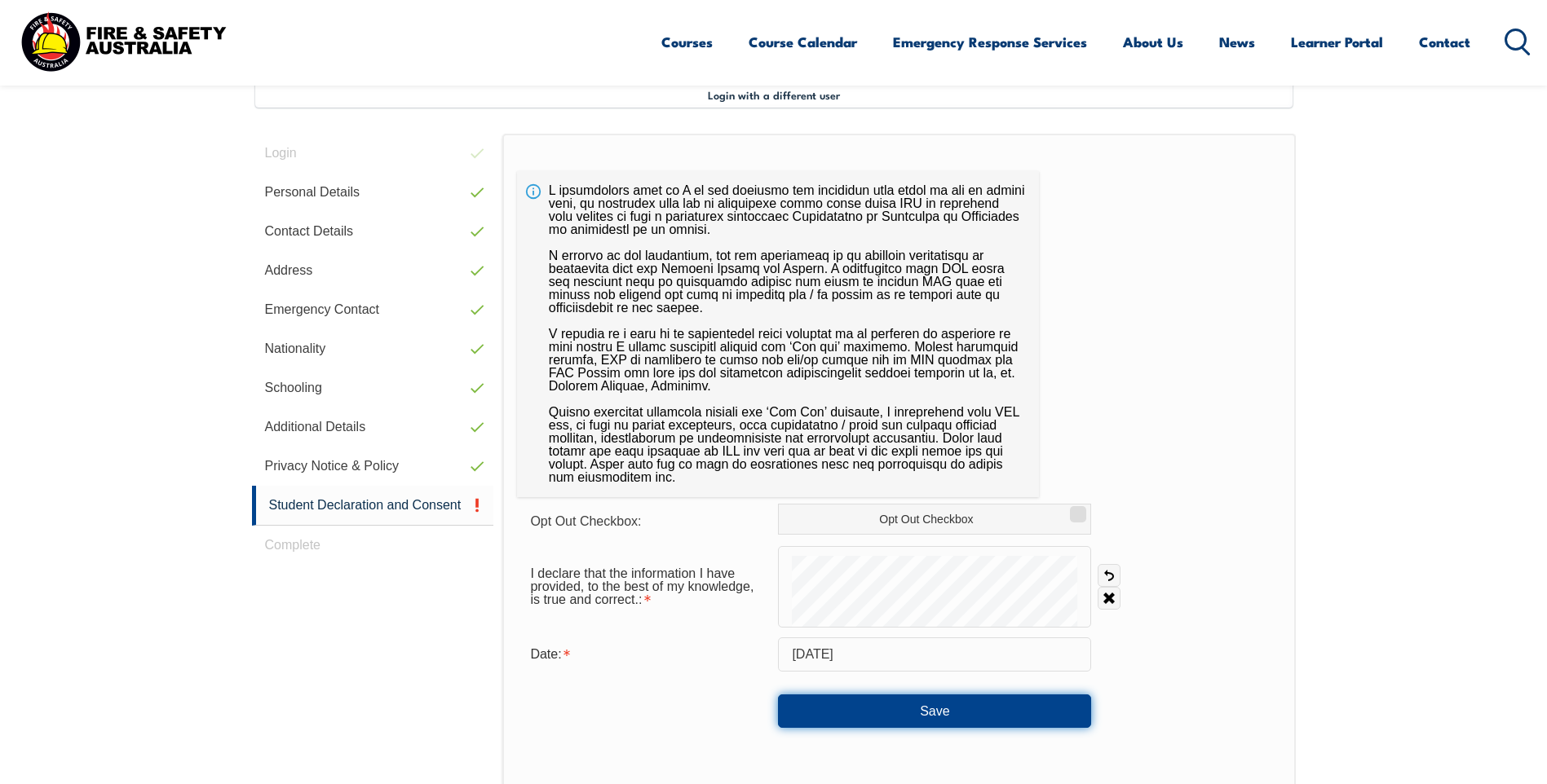
click at [886, 706] on button "Save" at bounding box center [934, 710] width 313 height 32
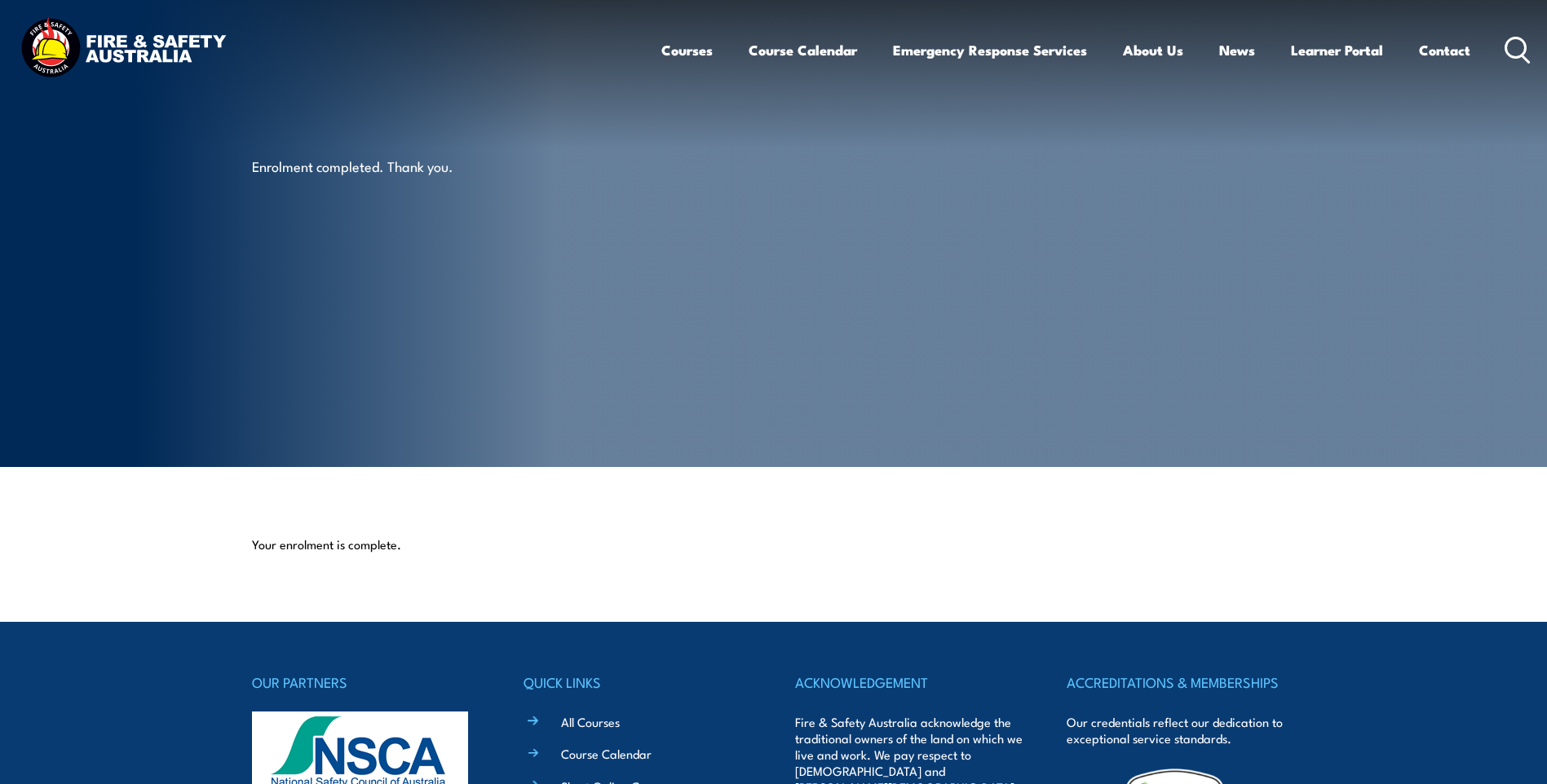
drag, startPoint x: 672, startPoint y: 266, endPoint x: 740, endPoint y: 257, distance: 68.6
click at [672, 266] on article "Enrolment completed. Thank you." at bounding box center [774, 233] width 1044 height 467
click at [1335, 52] on link "Learner Portal" at bounding box center [1336, 50] width 92 height 43
